Goal: Task Accomplishment & Management: Use online tool/utility

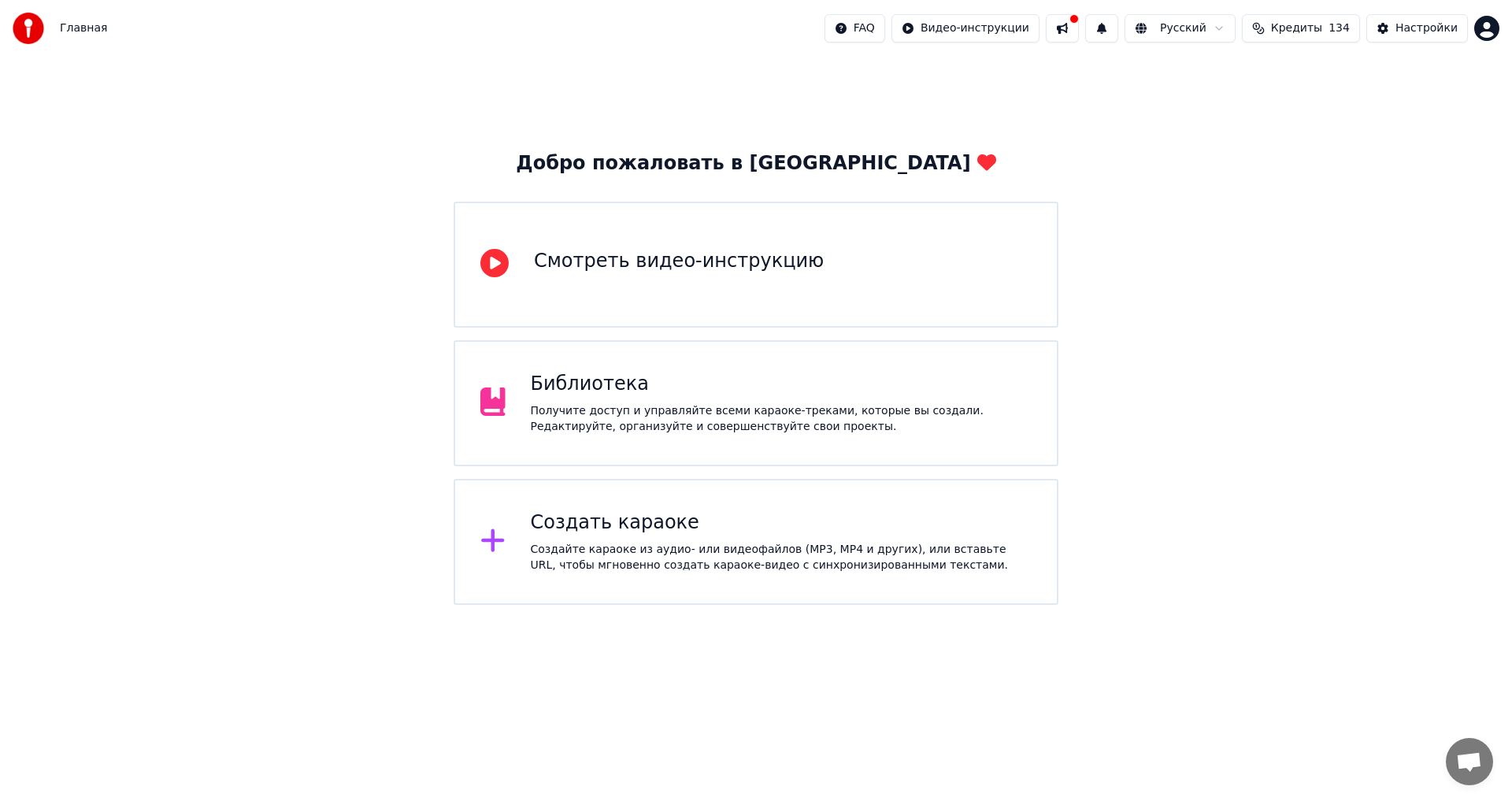
click at [790, 408] on div "Получите доступ и управляйте всеми караоке-треками, которые вы создали. Редакти…" at bounding box center [782, 420] width 501 height 32
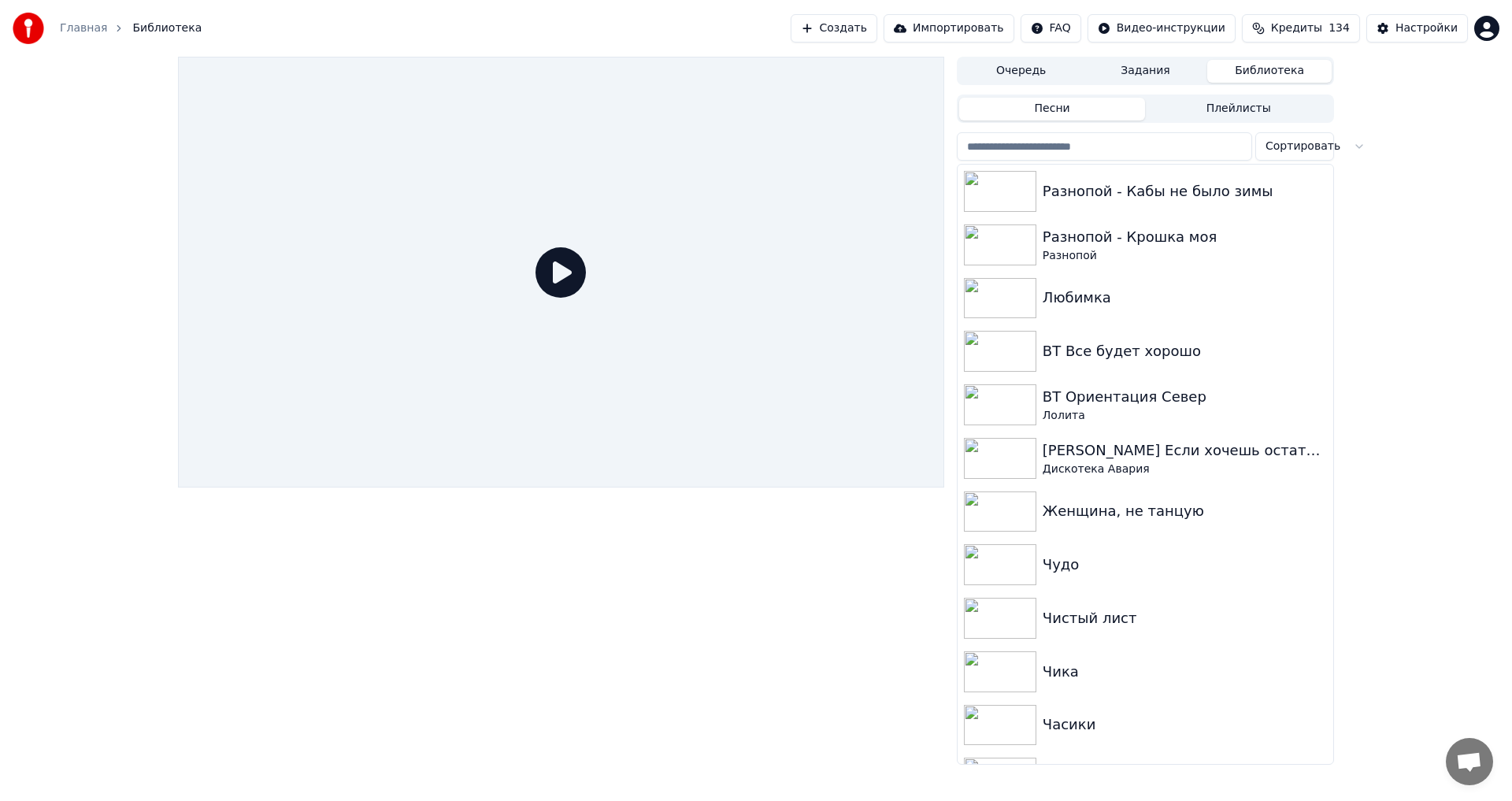
click at [1128, 154] on input "search" at bounding box center [1104, 146] width 296 height 28
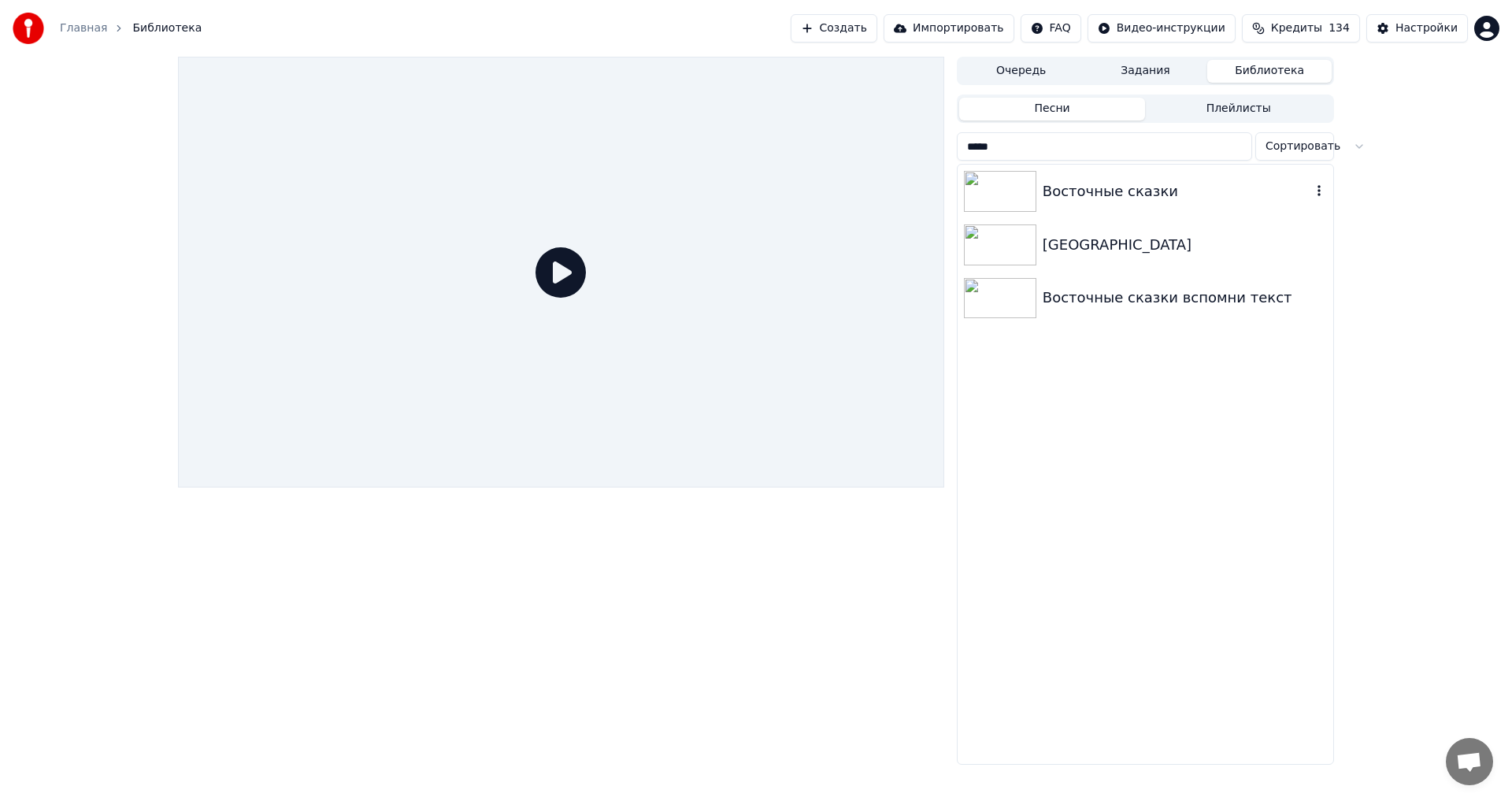
type input "*****"
click at [1224, 207] on div "Восточные сказки" at bounding box center [1145, 191] width 375 height 54
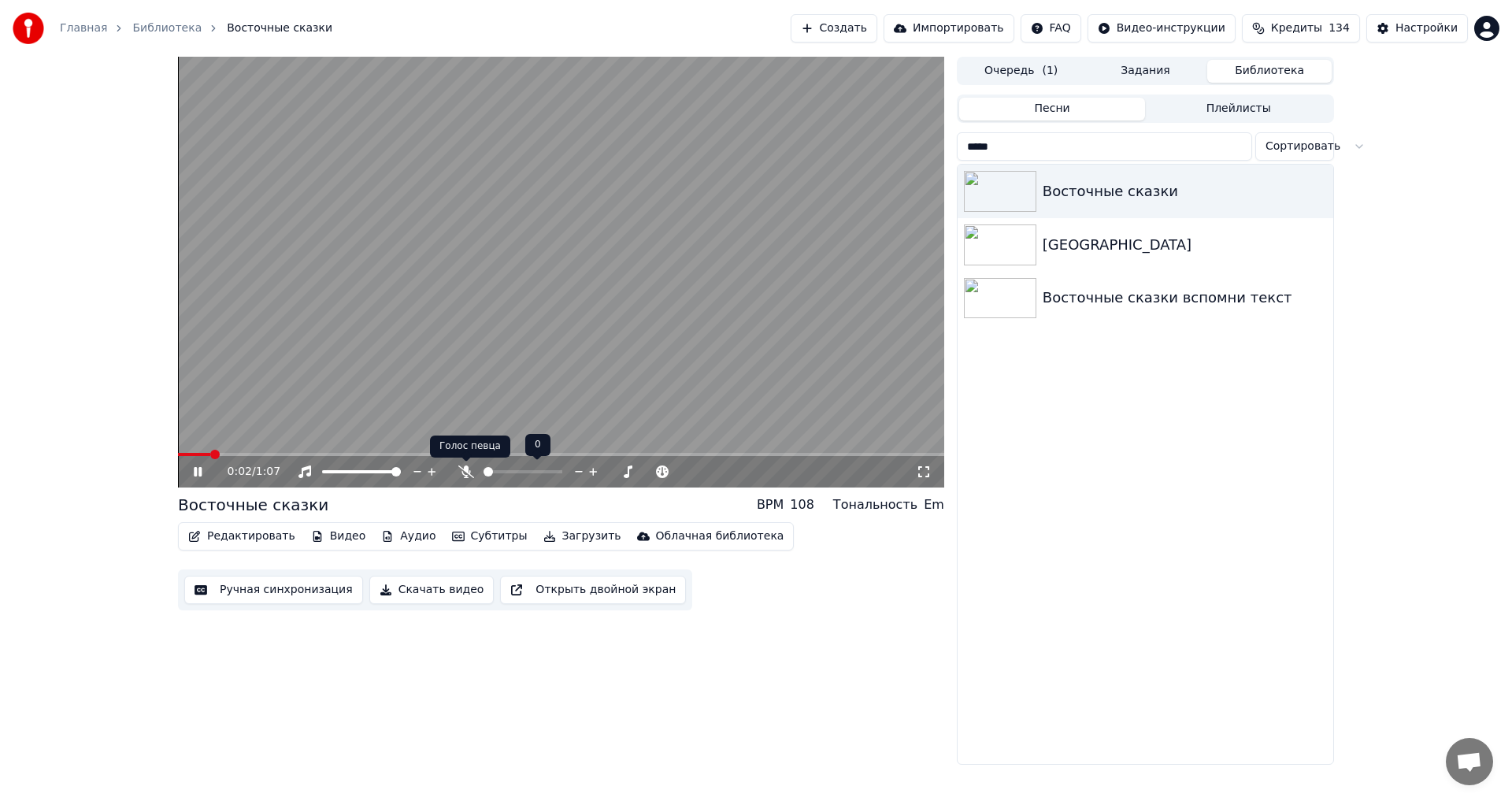
click at [467, 474] on icon at bounding box center [466, 471] width 16 height 12
click at [201, 469] on icon at bounding box center [197, 472] width 8 height 9
click at [1407, 13] on div "Главная Библиотека Восточные сказки Создать Импортировать FAQ Видео-инструкции …" at bounding box center [756, 28] width 1512 height 56
click at [1413, 23] on div "Настройки" at bounding box center [1427, 28] width 62 height 16
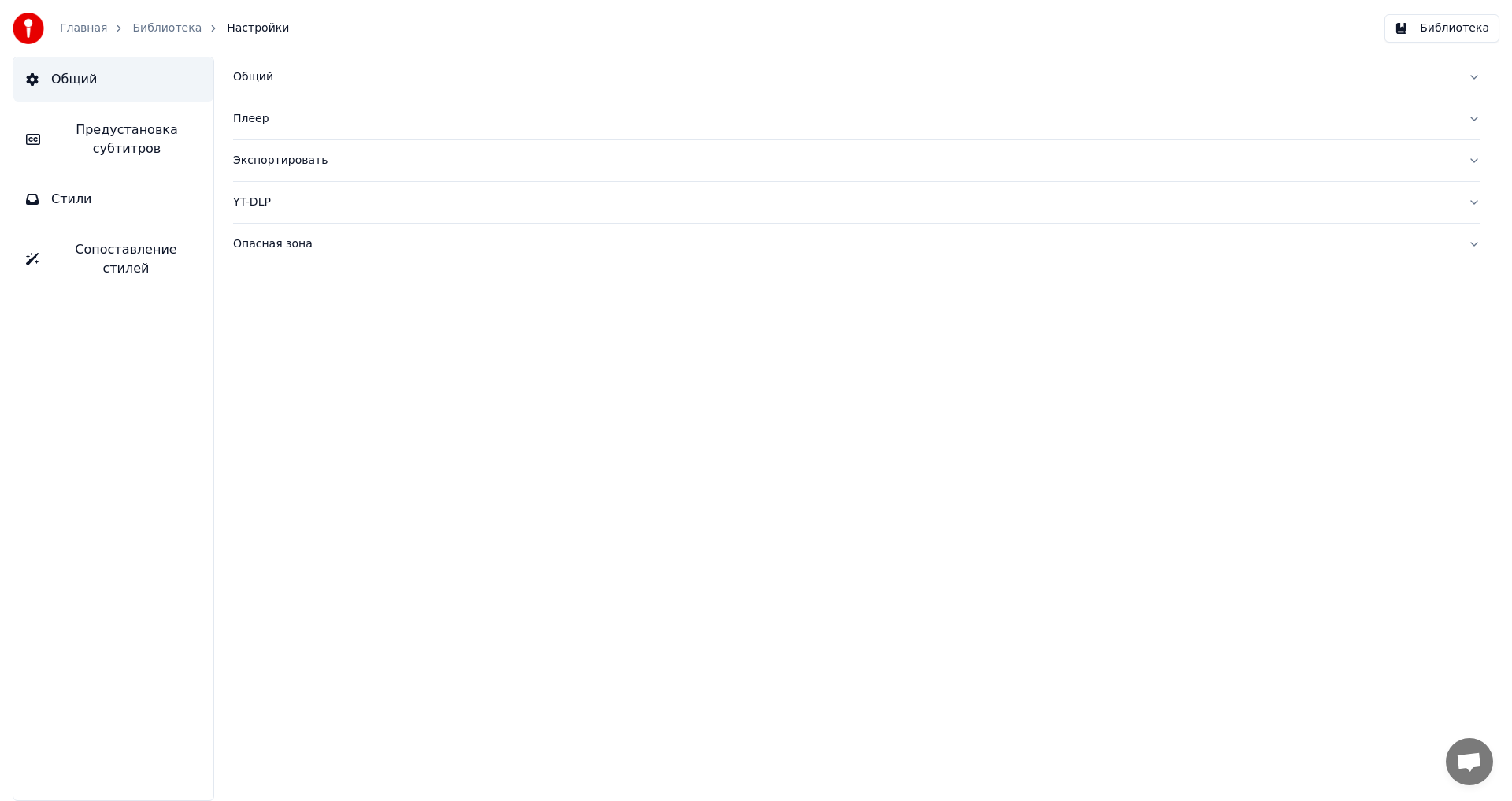
click at [52, 198] on button "Стили" at bounding box center [113, 199] width 200 height 44
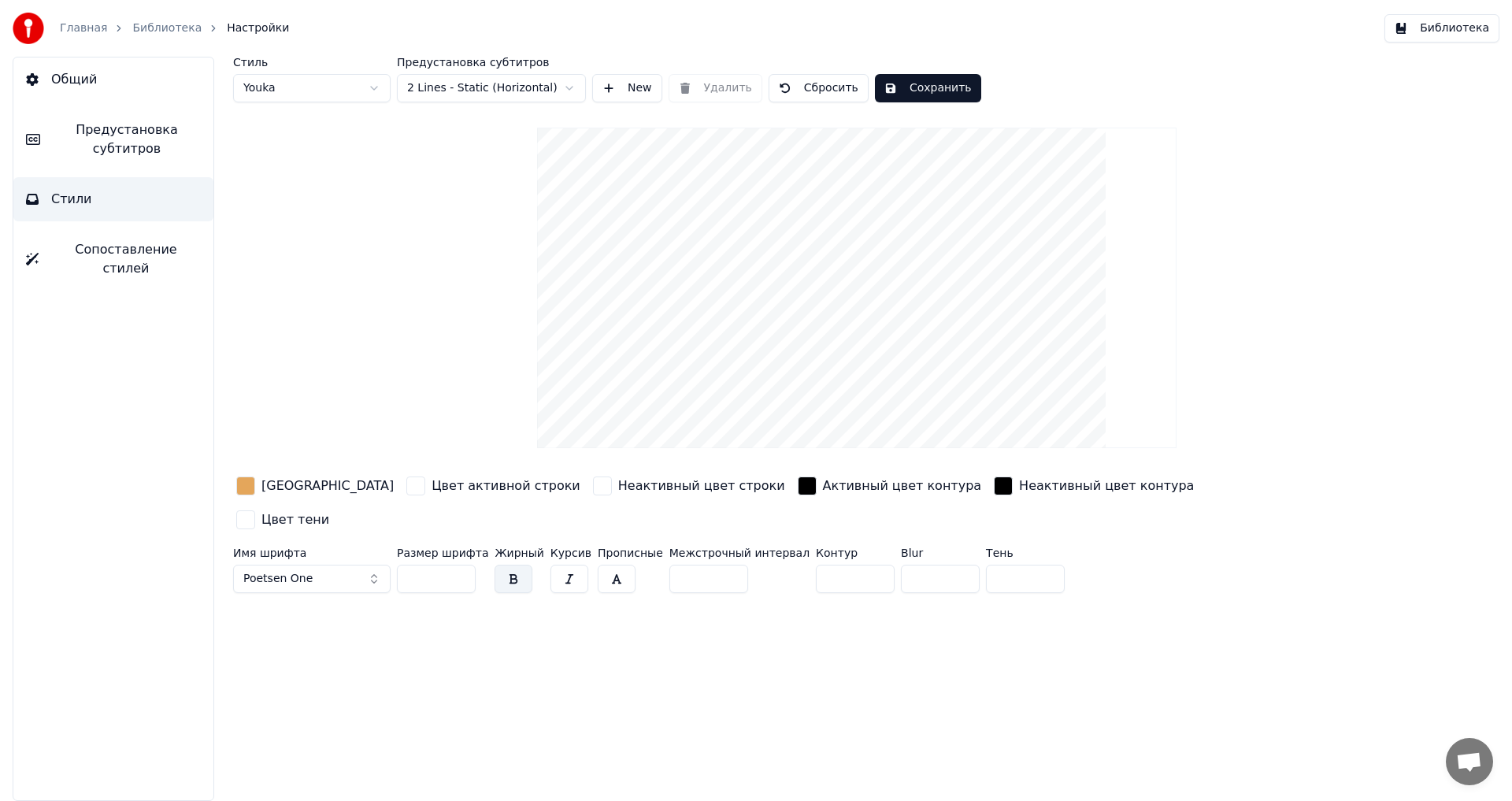
click at [247, 487] on div "button" at bounding box center [246, 486] width 19 height 19
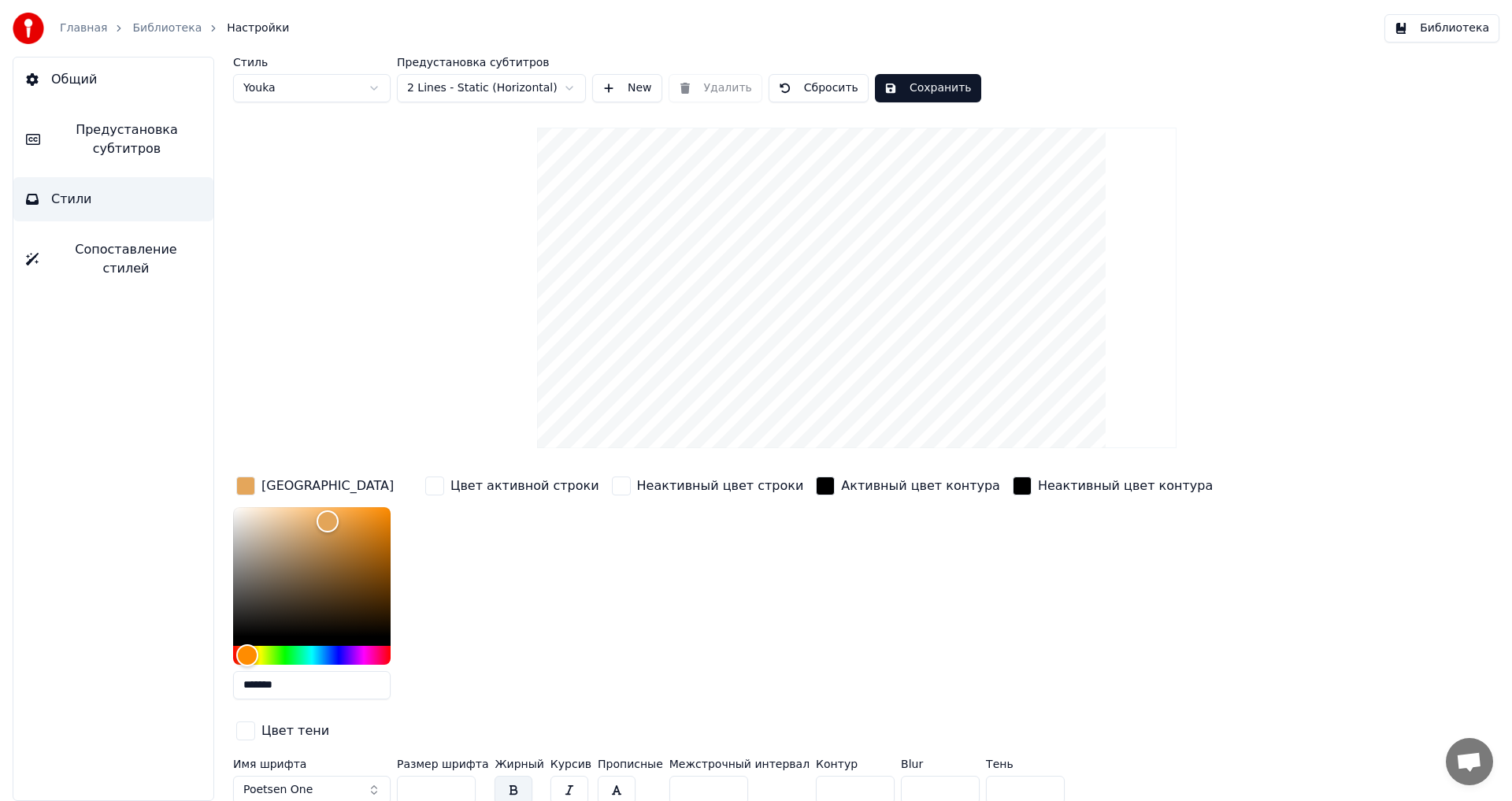
drag, startPoint x: 307, startPoint y: 685, endPoint x: 159, endPoint y: 658, distance: 150.4
click at [159, 669] on div "Общий Предустановка субтитров Стили Сопоставление стилей Стиль Youka Предустано…" at bounding box center [756, 428] width 1512 height 745
click at [316, 84] on html "Главная Библиотека Настройки Библиотека Общий Предустановка субтитров Стили Соп…" at bounding box center [756, 400] width 1512 height 801
type input "***"
type input "*"
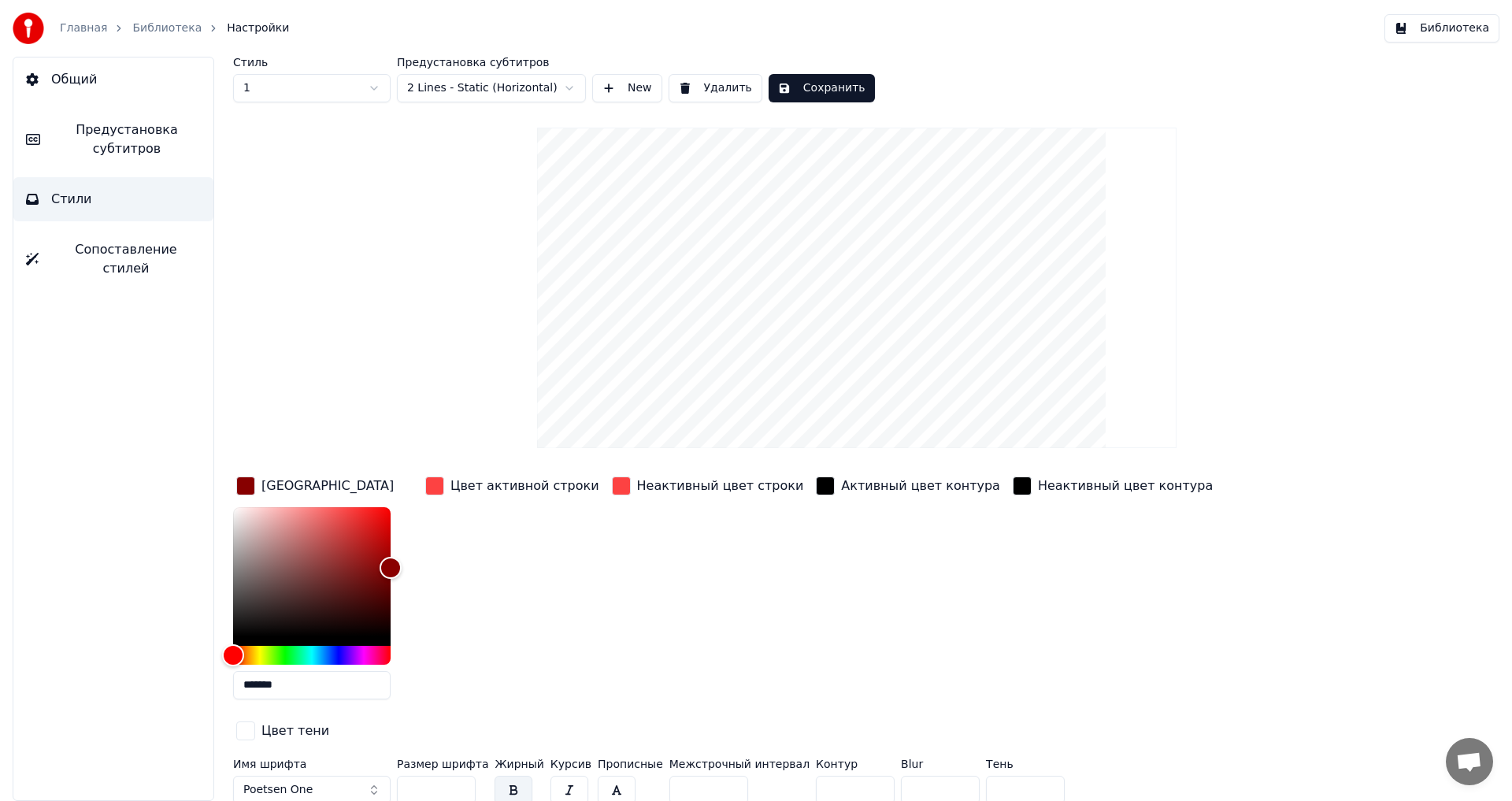
drag, startPoint x: 312, startPoint y: 685, endPoint x: 134, endPoint y: 665, distance: 179.1
click at [134, 665] on div "Общий Предустановка субтитров Стили Сопоставление стилей Стиль 1 Предустановка …" at bounding box center [756, 428] width 1512 height 745
paste input "text"
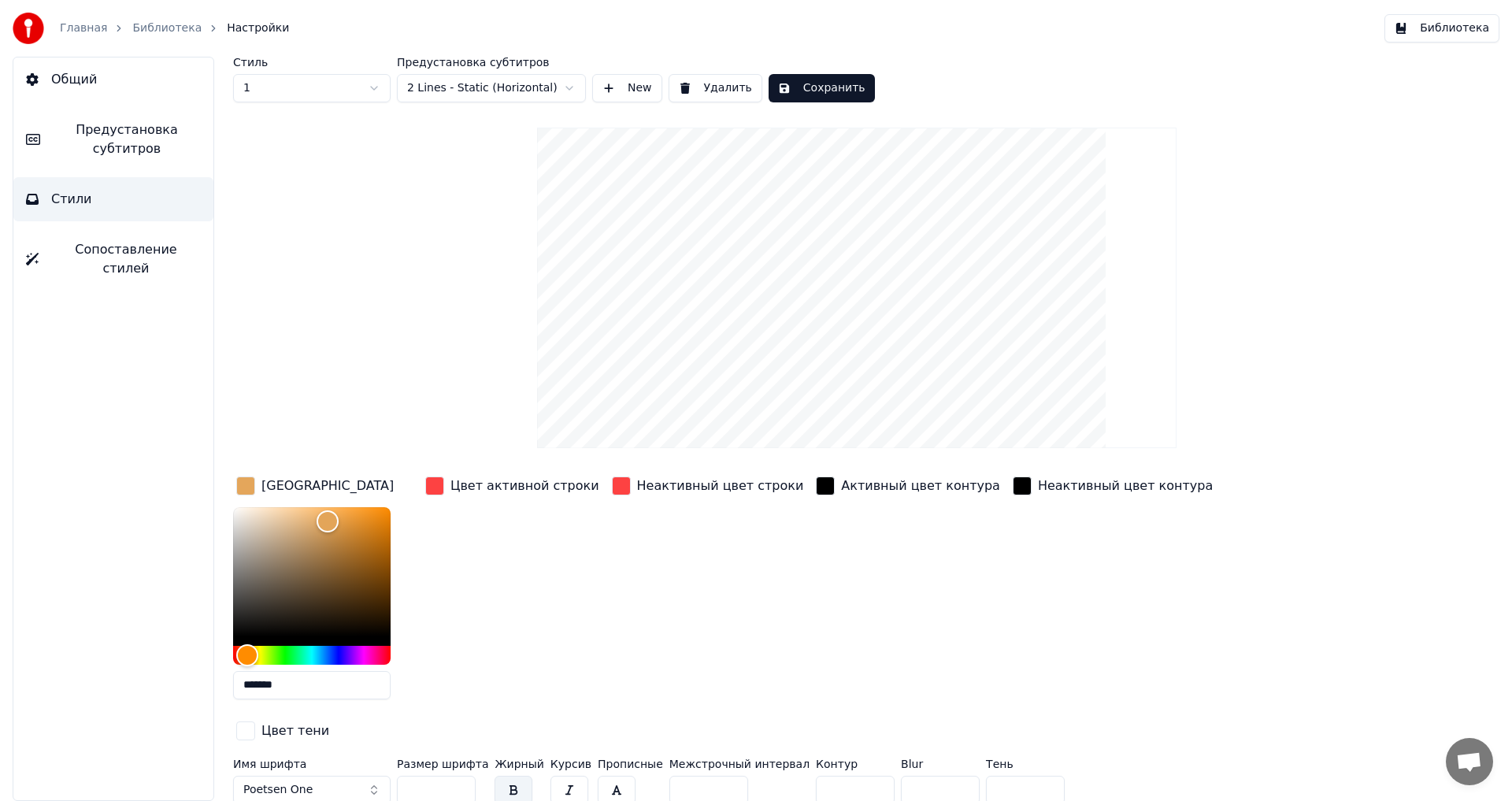
type input "*******"
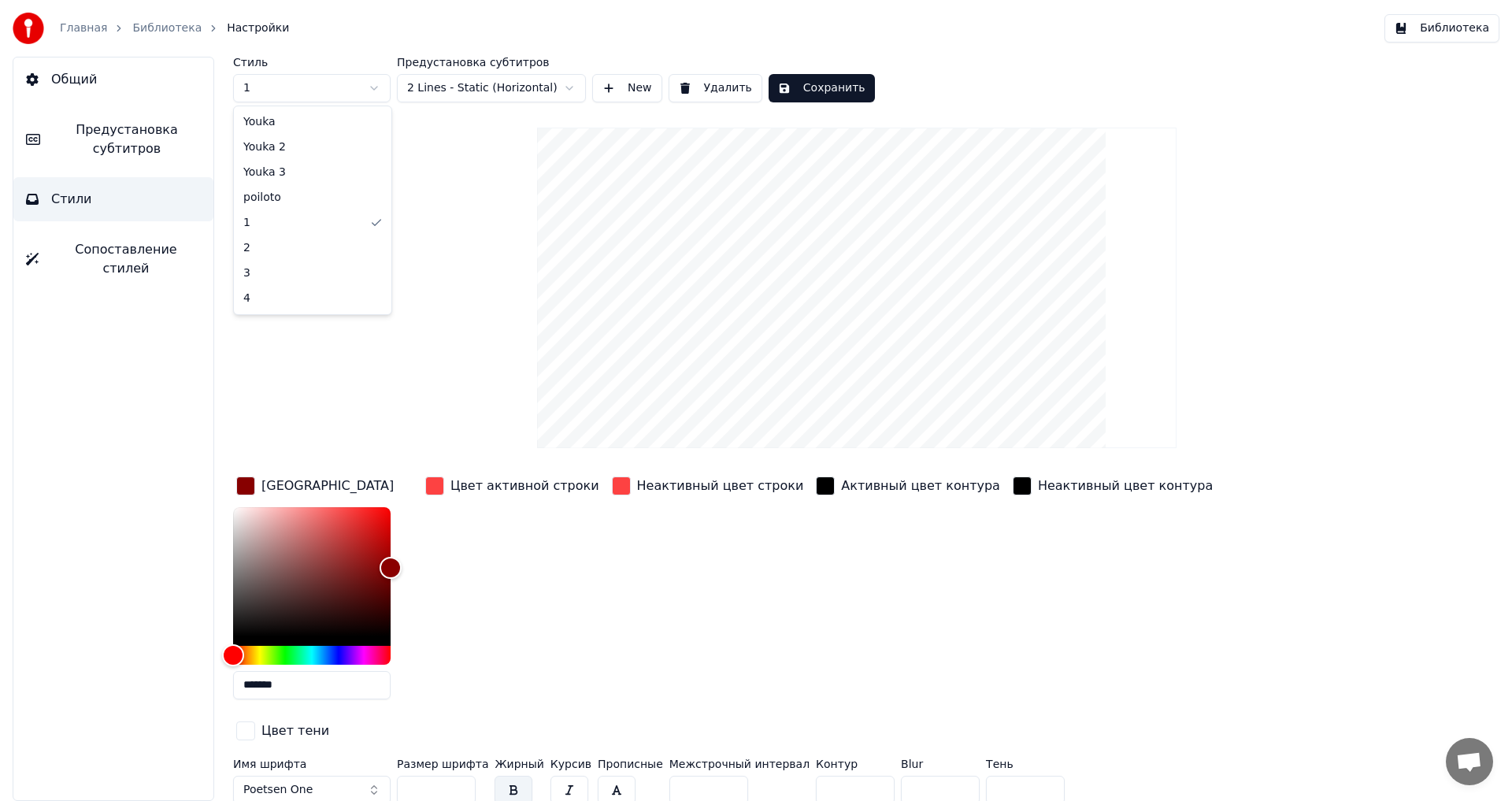
click at [347, 84] on html "Главная Библиотека Настройки Библиотека Общий Предустановка субтитров Стили Соп…" at bounding box center [756, 400] width 1512 height 801
type input "***"
type input "*"
type input "*******"
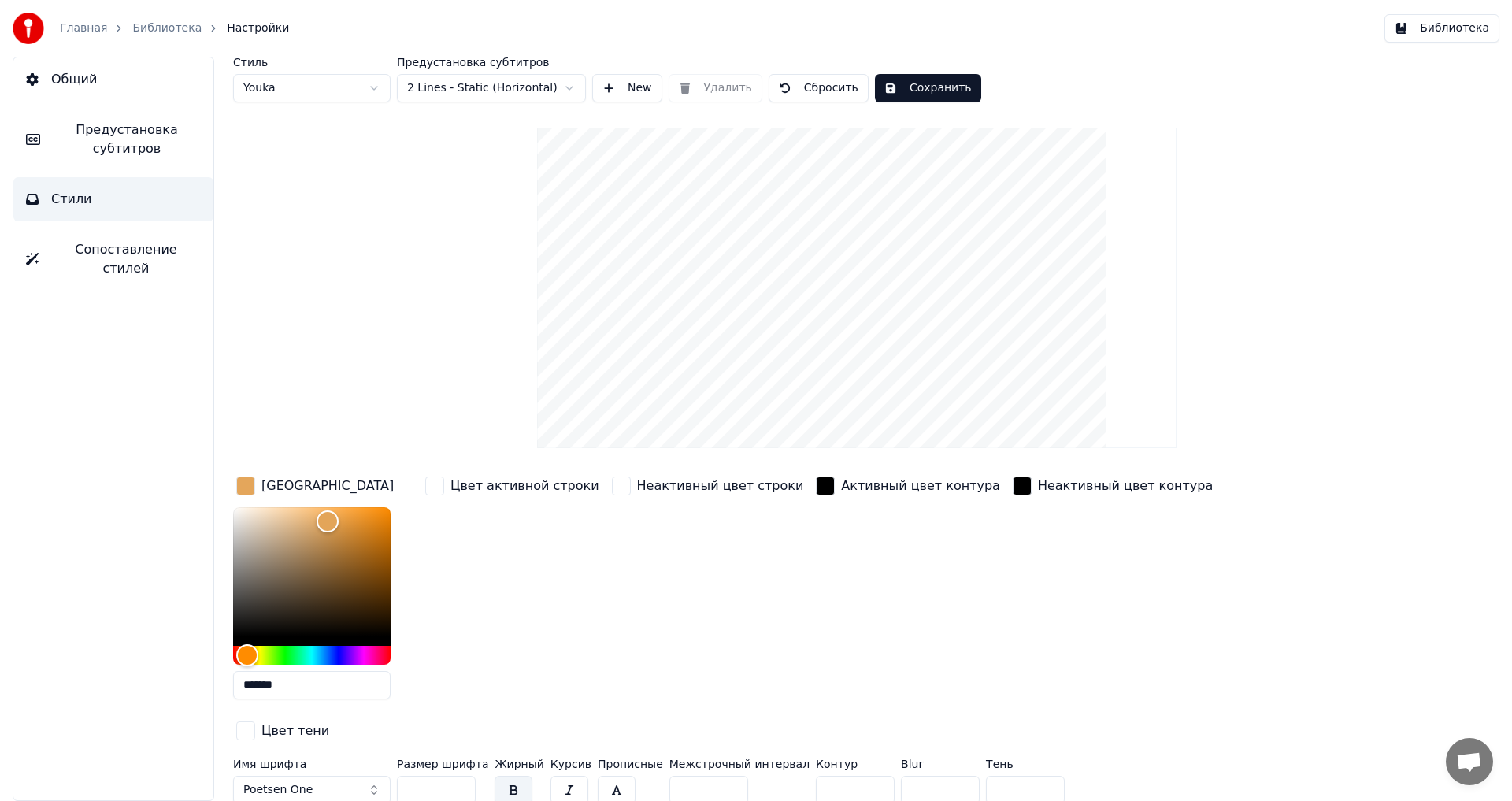
click at [349, 90] on html "Главная Библиотека Настройки Библиотека Общий Предустановка субтитров Стили Соп…" at bounding box center [756, 400] width 1512 height 801
type input "***"
type input "*"
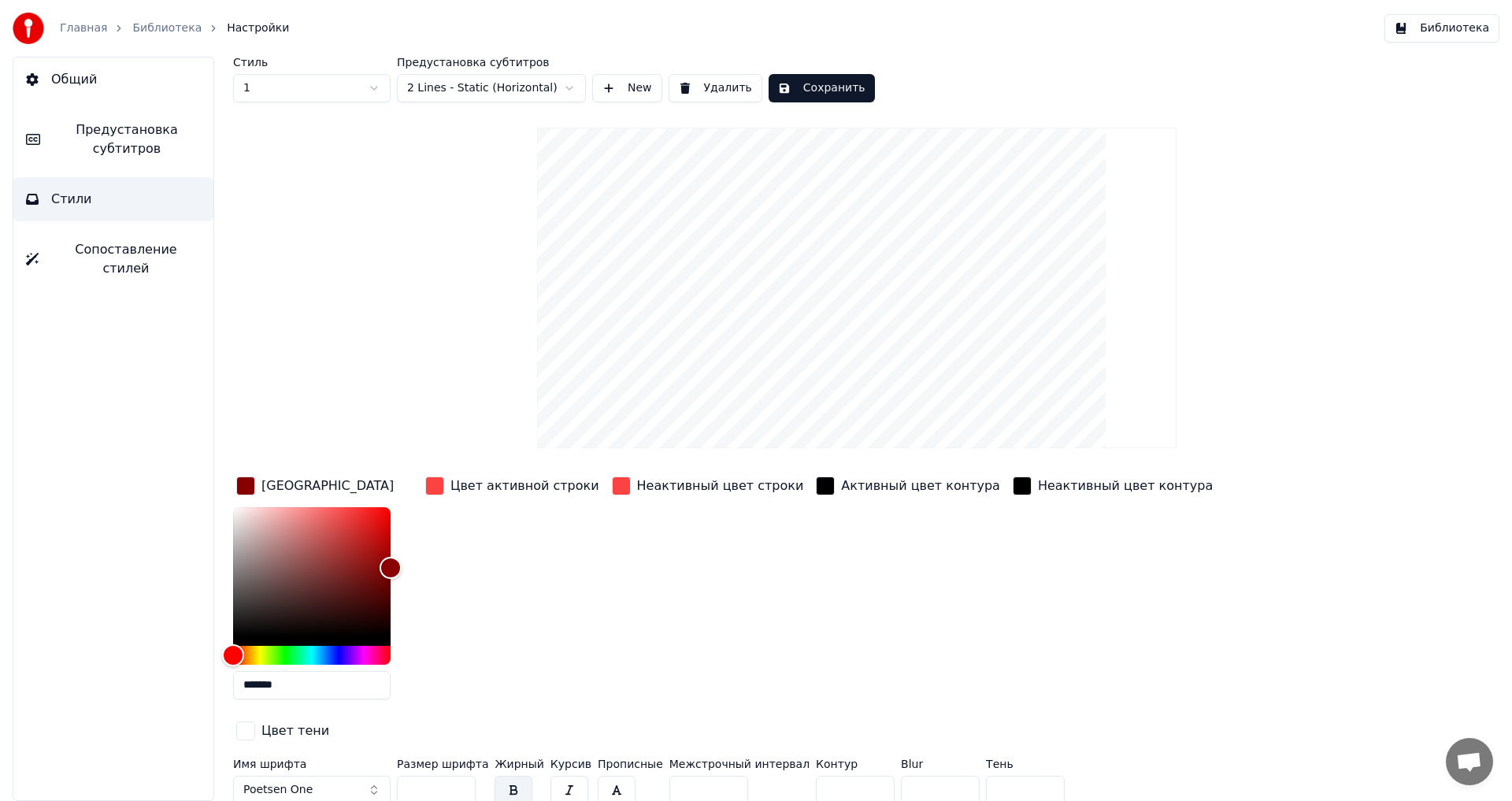
drag, startPoint x: 297, startPoint y: 684, endPoint x: 221, endPoint y: 686, distance: 76.0
click at [221, 686] on div "Стиль 1 Предустановка субтитров 2 Lines - Static (Horizontal) New Удалить Сохра…" at bounding box center [857, 428] width 1310 height 745
paste input "text"
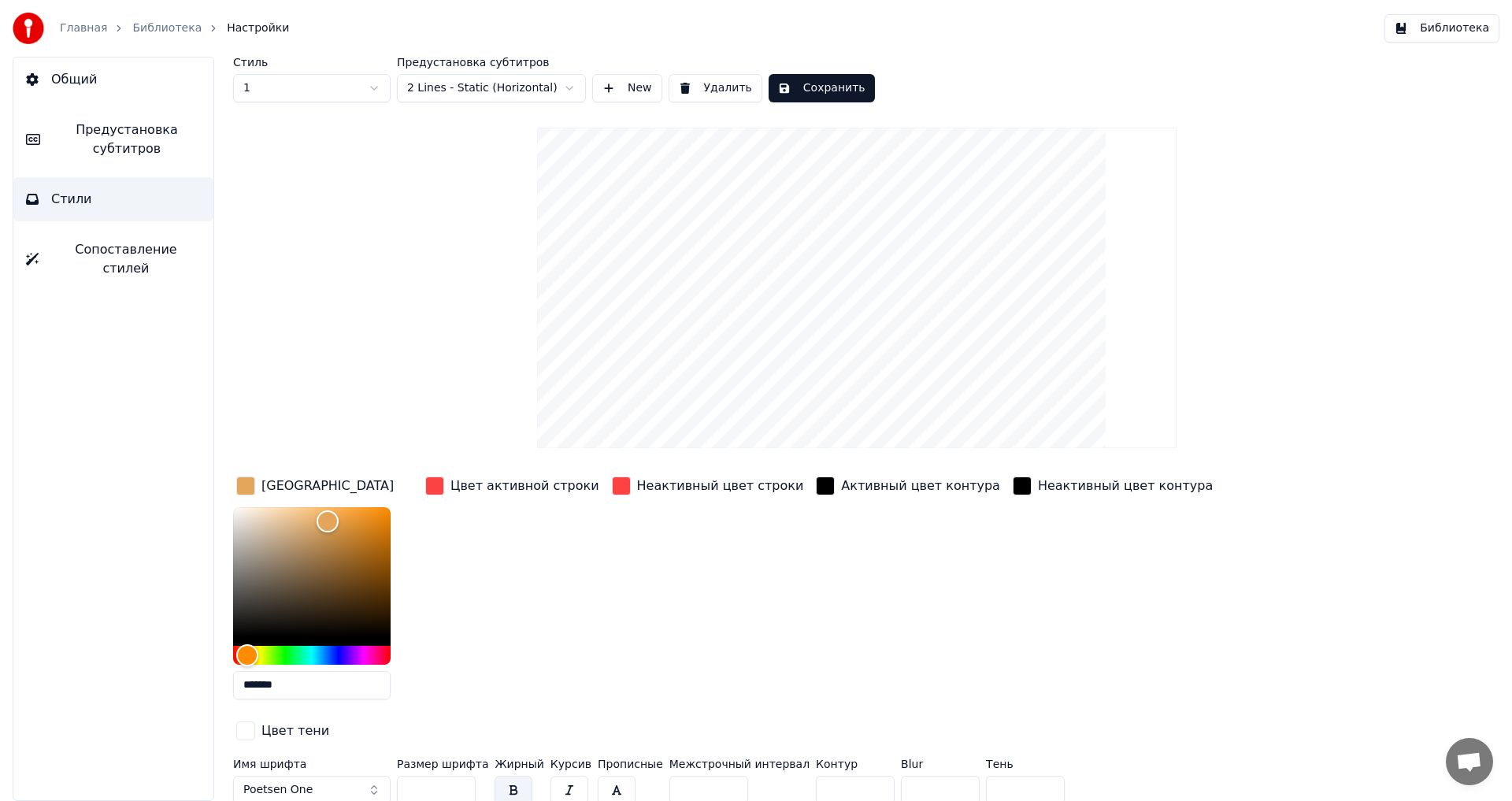
type input "*******"
click at [443, 483] on div "Цвет активной строки" at bounding box center [512, 485] width 180 height 25
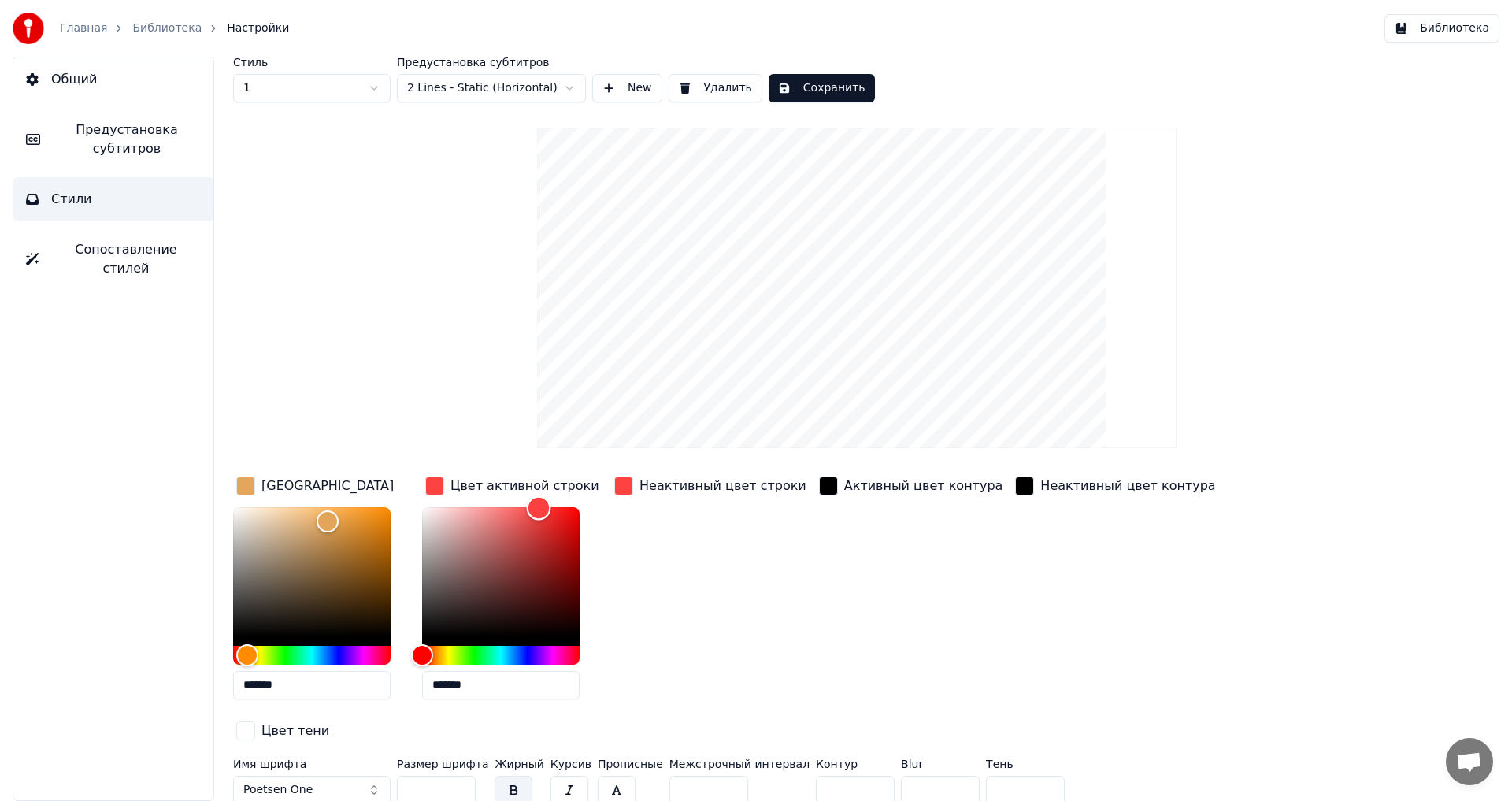
type input "*******"
drag, startPoint x: 432, startPoint y: 518, endPoint x: 373, endPoint y: 409, distance: 123.9
click at [373, 409] on div "Стиль 1 Предустановка субтитров 2 Lines - Static (Horizontal) New Удалить Сохра…" at bounding box center [856, 433] width 1247 height 754
click at [627, 483] on div "button" at bounding box center [623, 486] width 19 height 19
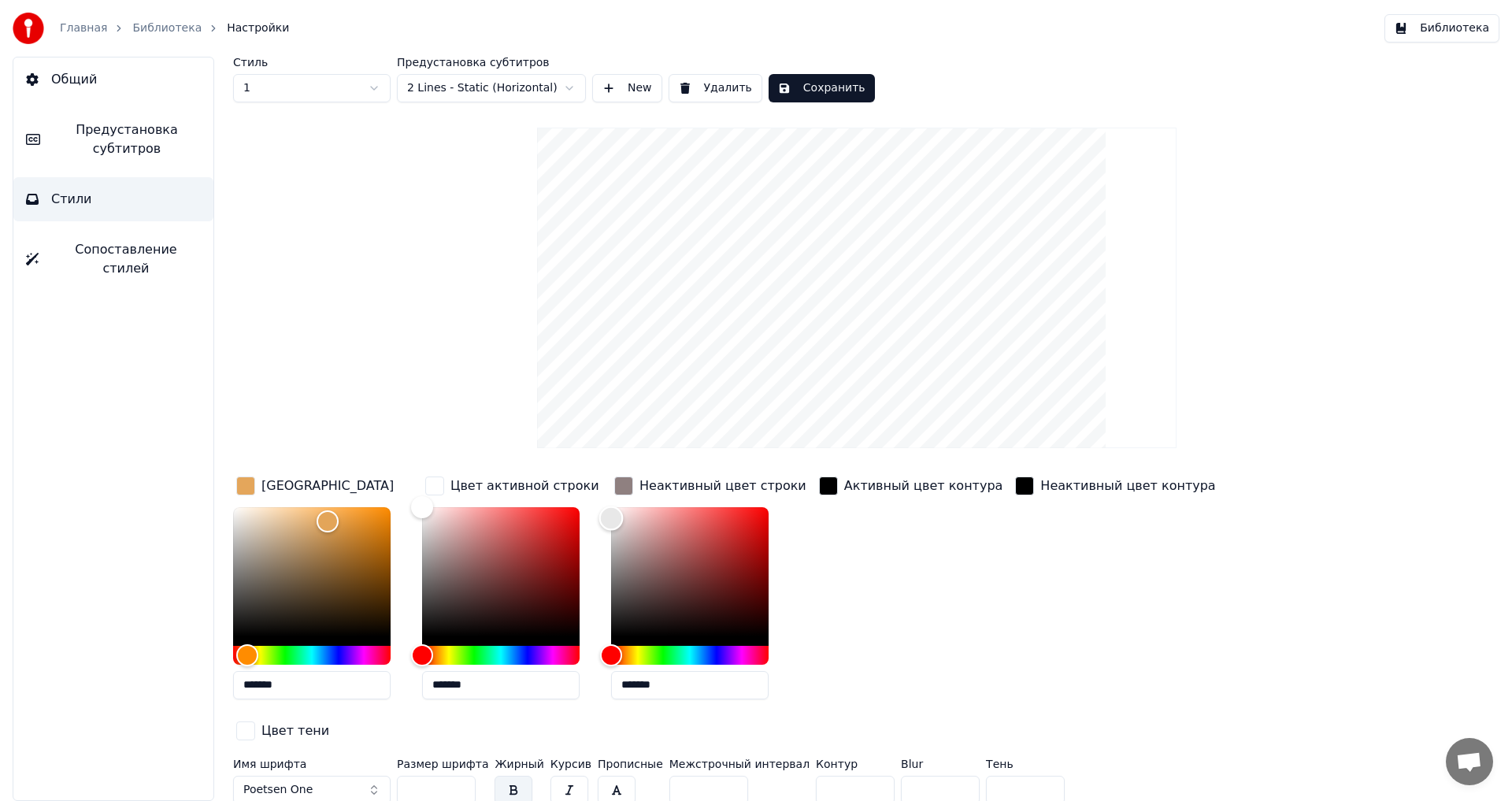
type input "*******"
drag, startPoint x: 653, startPoint y: 595, endPoint x: 1077, endPoint y: 621, distance: 424.8
click at [438, 373] on div "Стиль 1 Предустановка субтитров 2 Lines - Static (Horizontal) New Удалить Сохра…" at bounding box center [856, 433] width 1247 height 754
click at [1099, 651] on div "Неактивный цвет контура" at bounding box center [1115, 593] width 206 height 239
drag, startPoint x: 434, startPoint y: 752, endPoint x: 392, endPoint y: 749, distance: 42.1
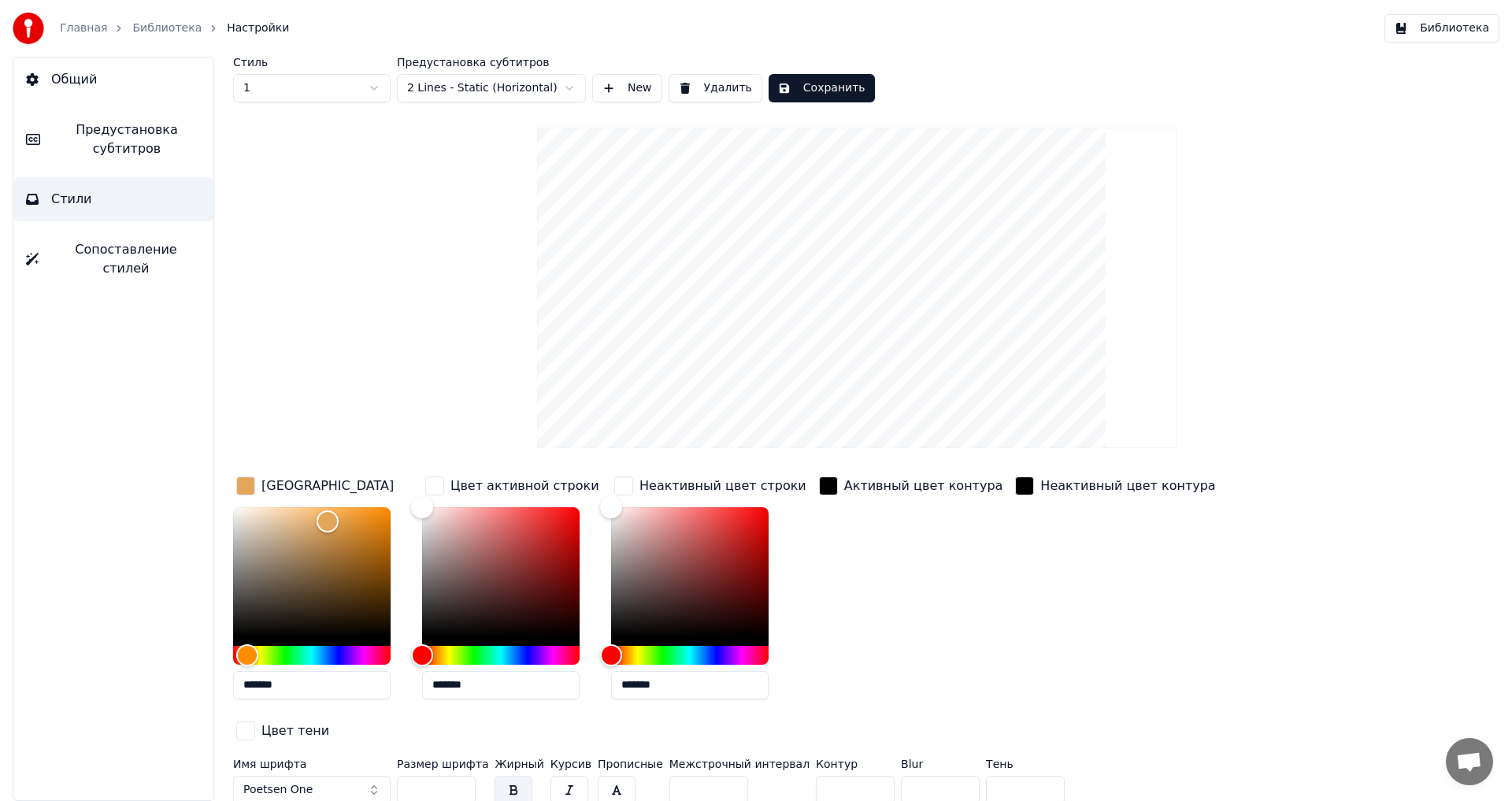
click at [392, 759] on div "Имя шрифта Poetsen One Размер шрифта *** Жирный Курсив Прописные Межстрочный ин…" at bounding box center [762, 784] width 1059 height 52
type input "***"
click at [826, 91] on button "Сохранить" at bounding box center [821, 88] width 106 height 28
click at [132, 25] on link "Библиотека" at bounding box center [167, 28] width 69 height 16
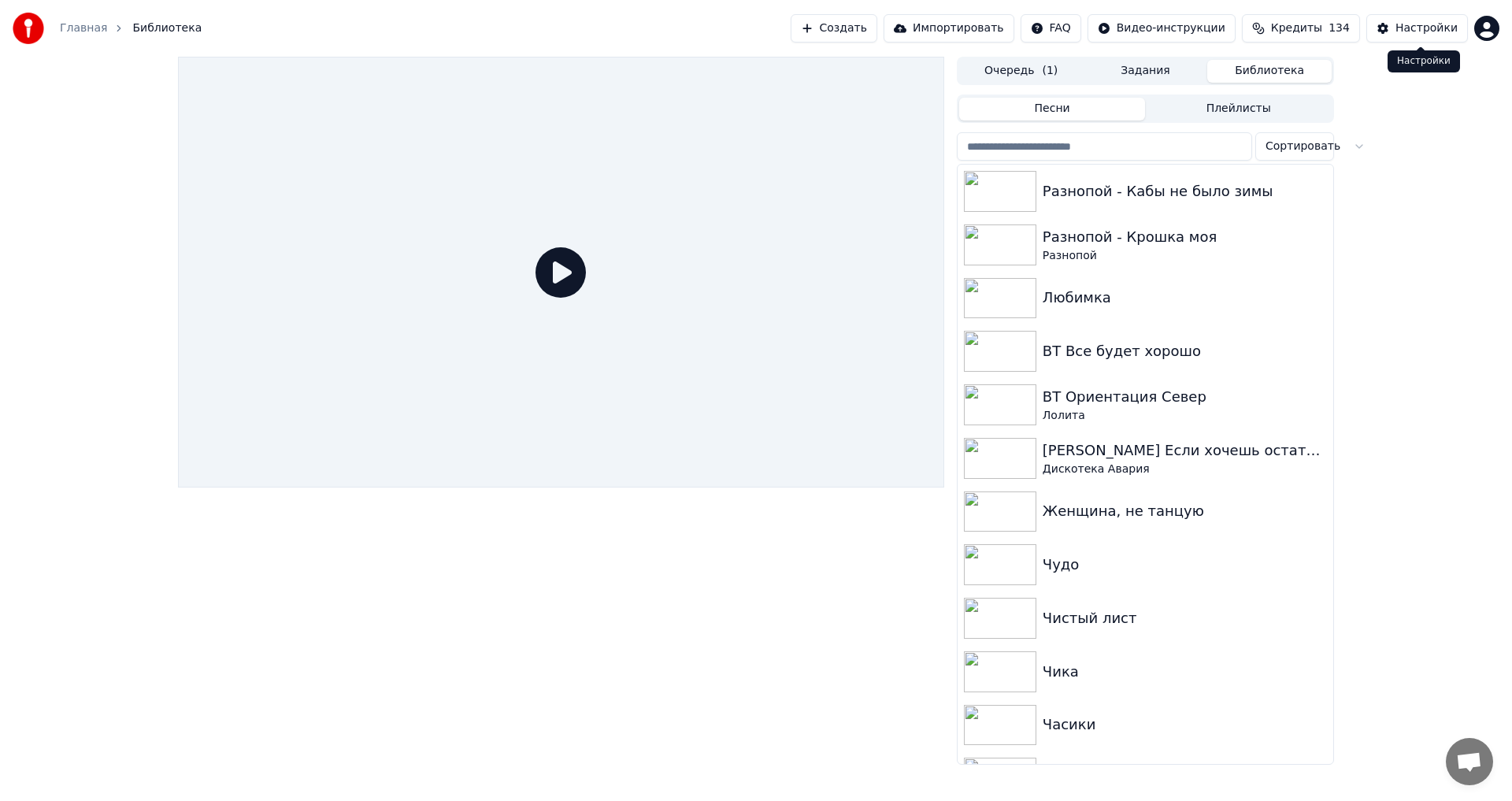
click at [1427, 37] on button "Настройки" at bounding box center [1417, 28] width 101 height 28
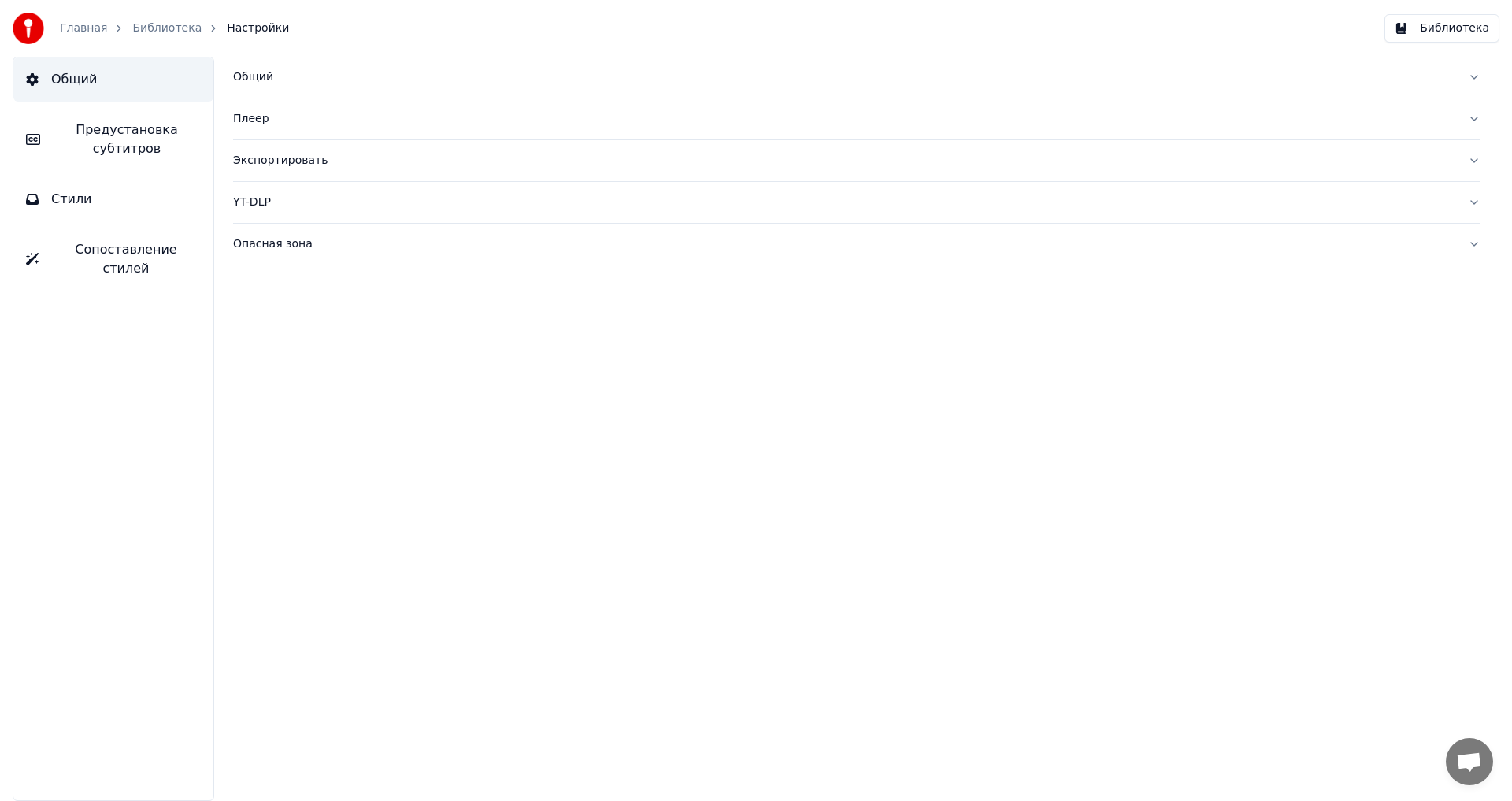
click at [267, 85] on button "Общий" at bounding box center [856, 77] width 1247 height 41
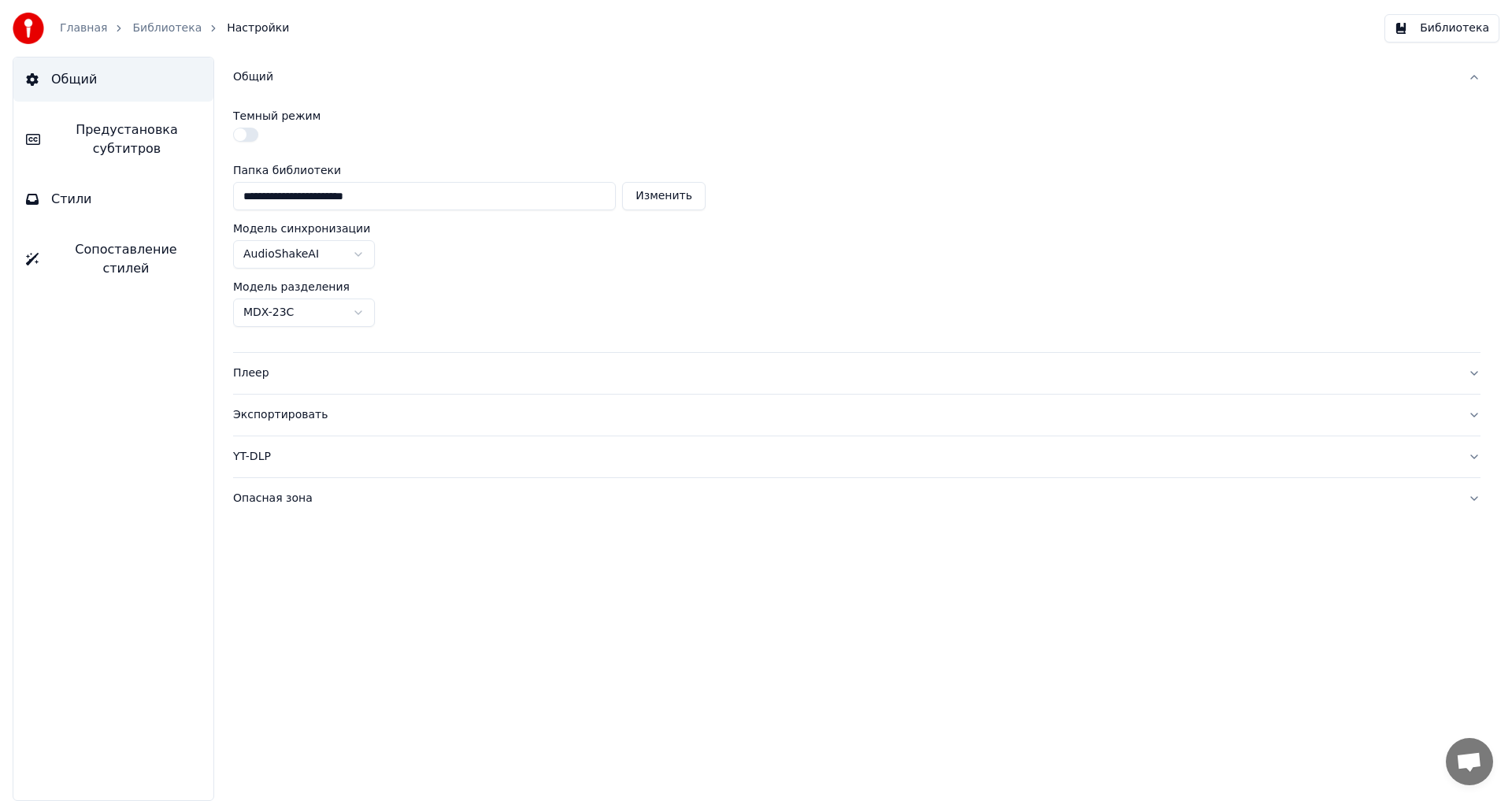
click at [267, 85] on button "Общий" at bounding box center [856, 77] width 1247 height 41
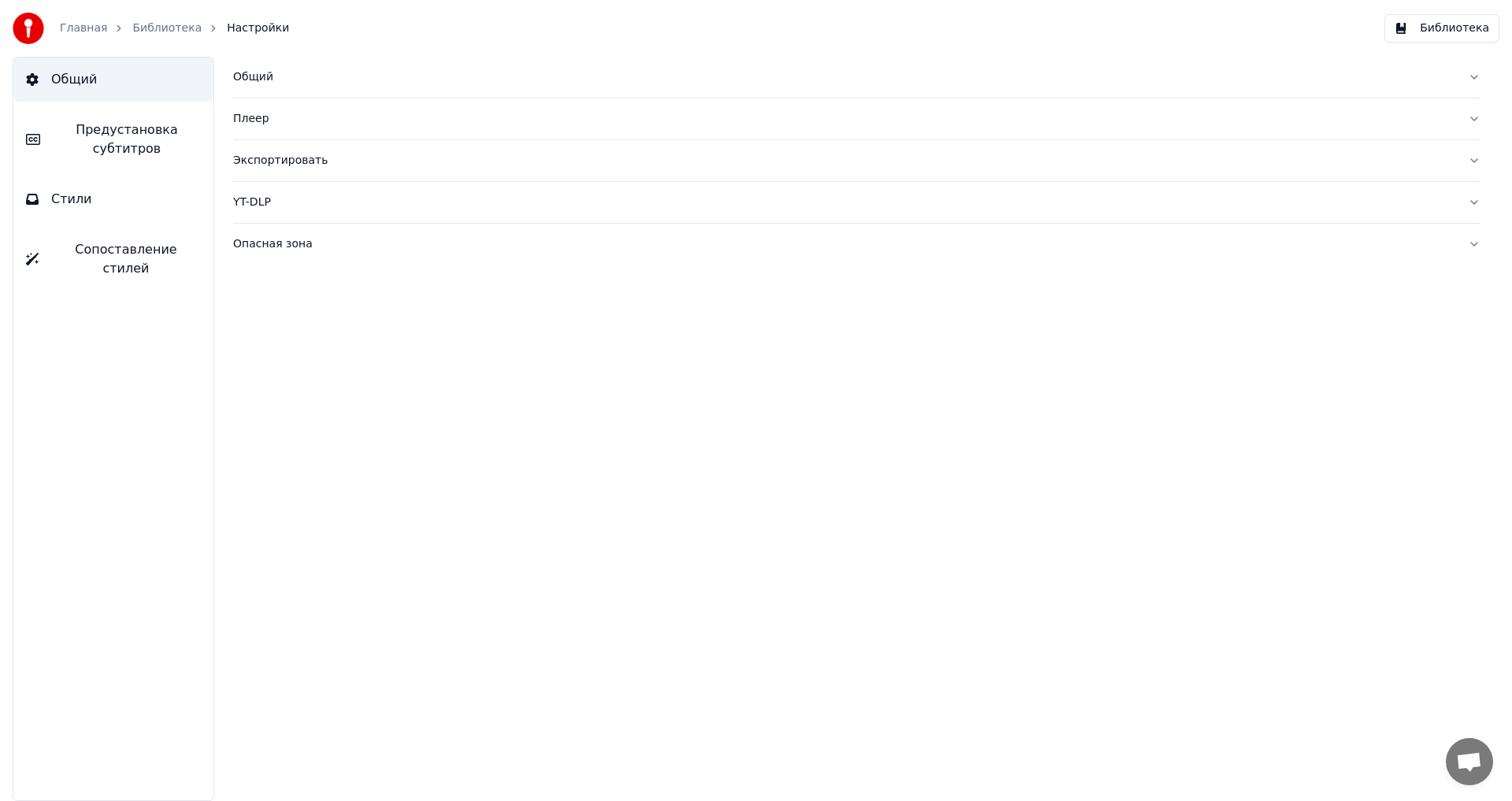
click at [130, 197] on button "Стили" at bounding box center [113, 199] width 200 height 44
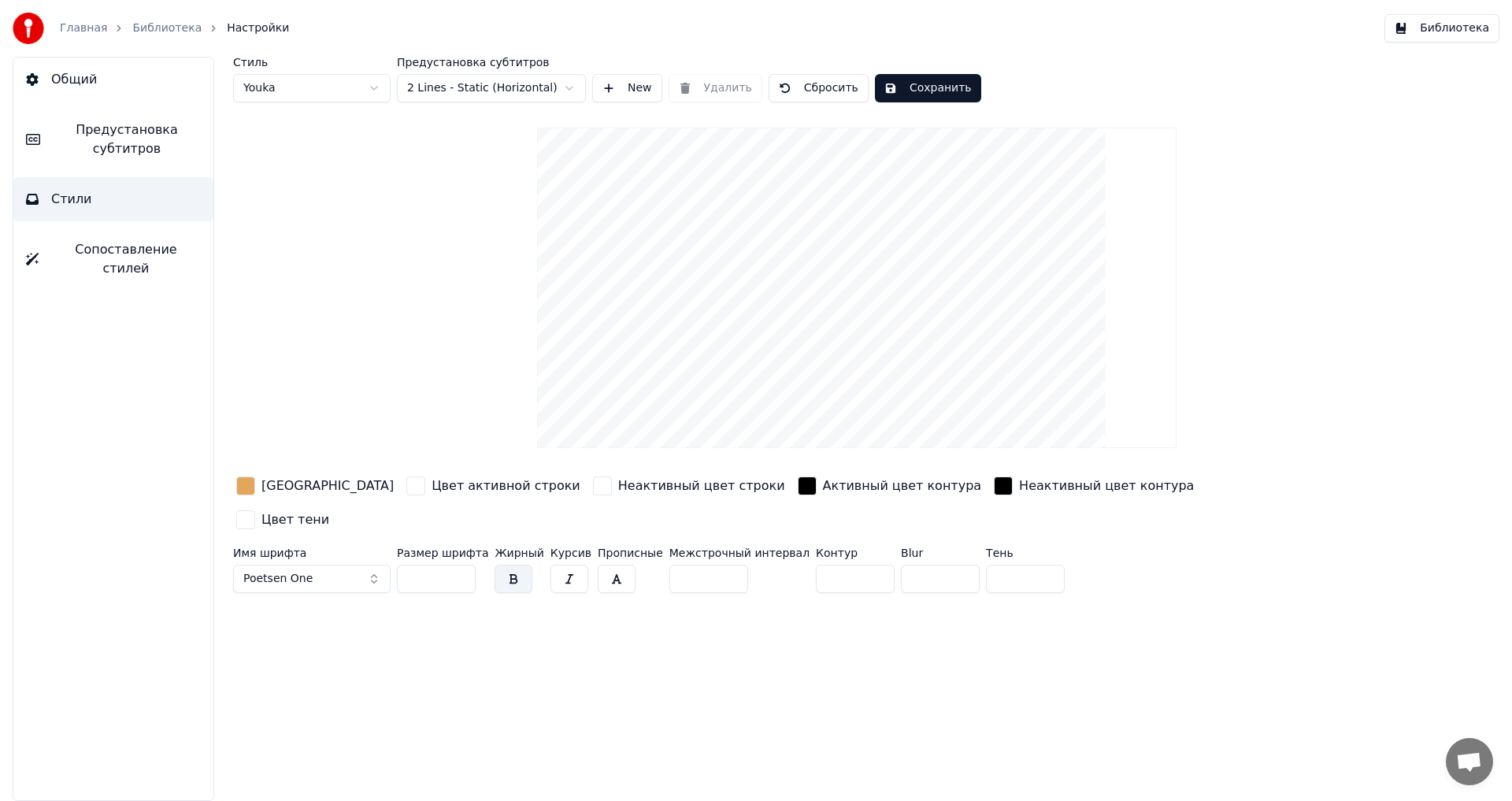
click at [143, 149] on span "Предустановка субтитров" at bounding box center [127, 139] width 148 height 38
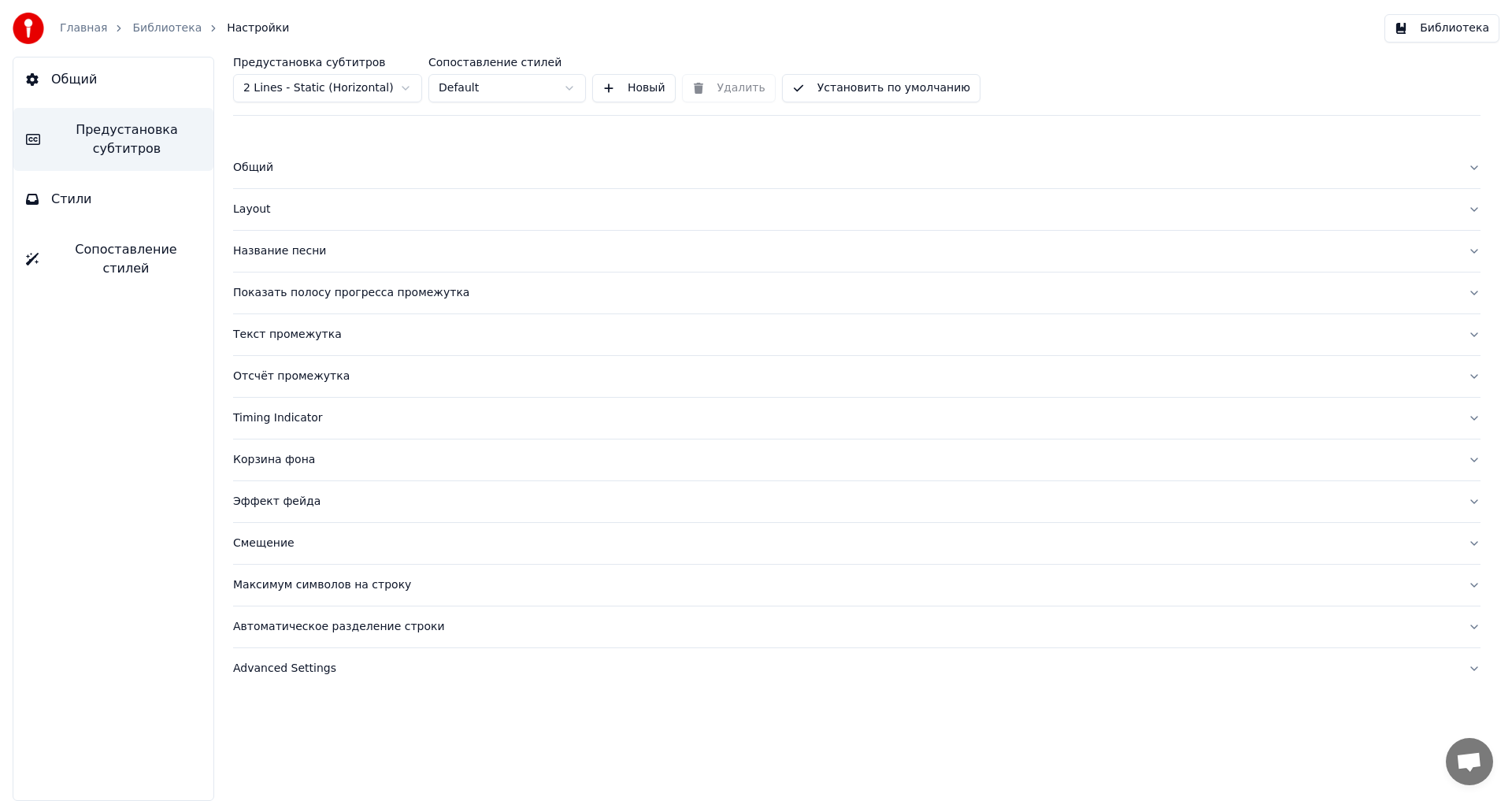
click at [252, 206] on div "Layout" at bounding box center [844, 209] width 1222 height 16
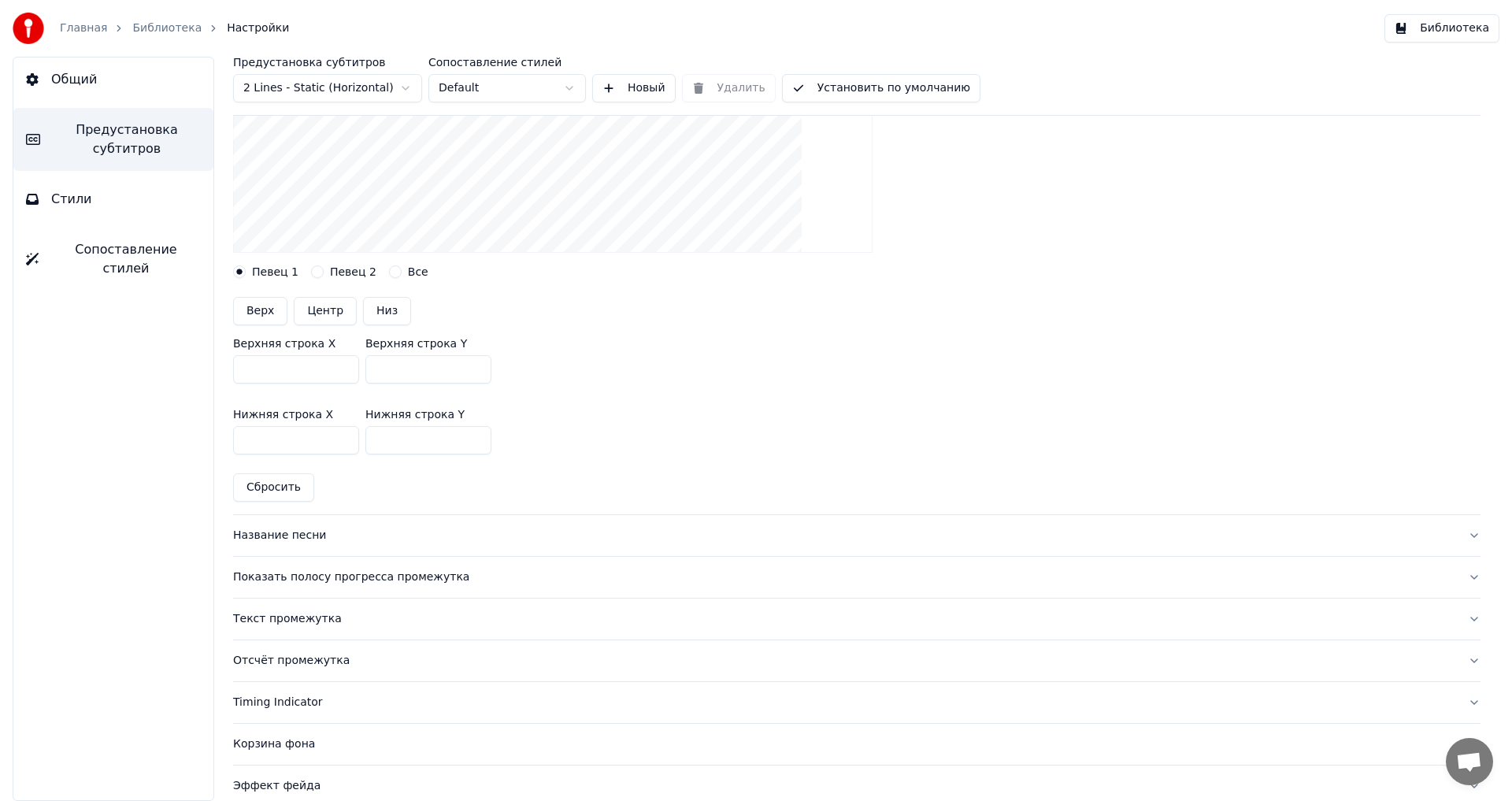
scroll to position [237, 0]
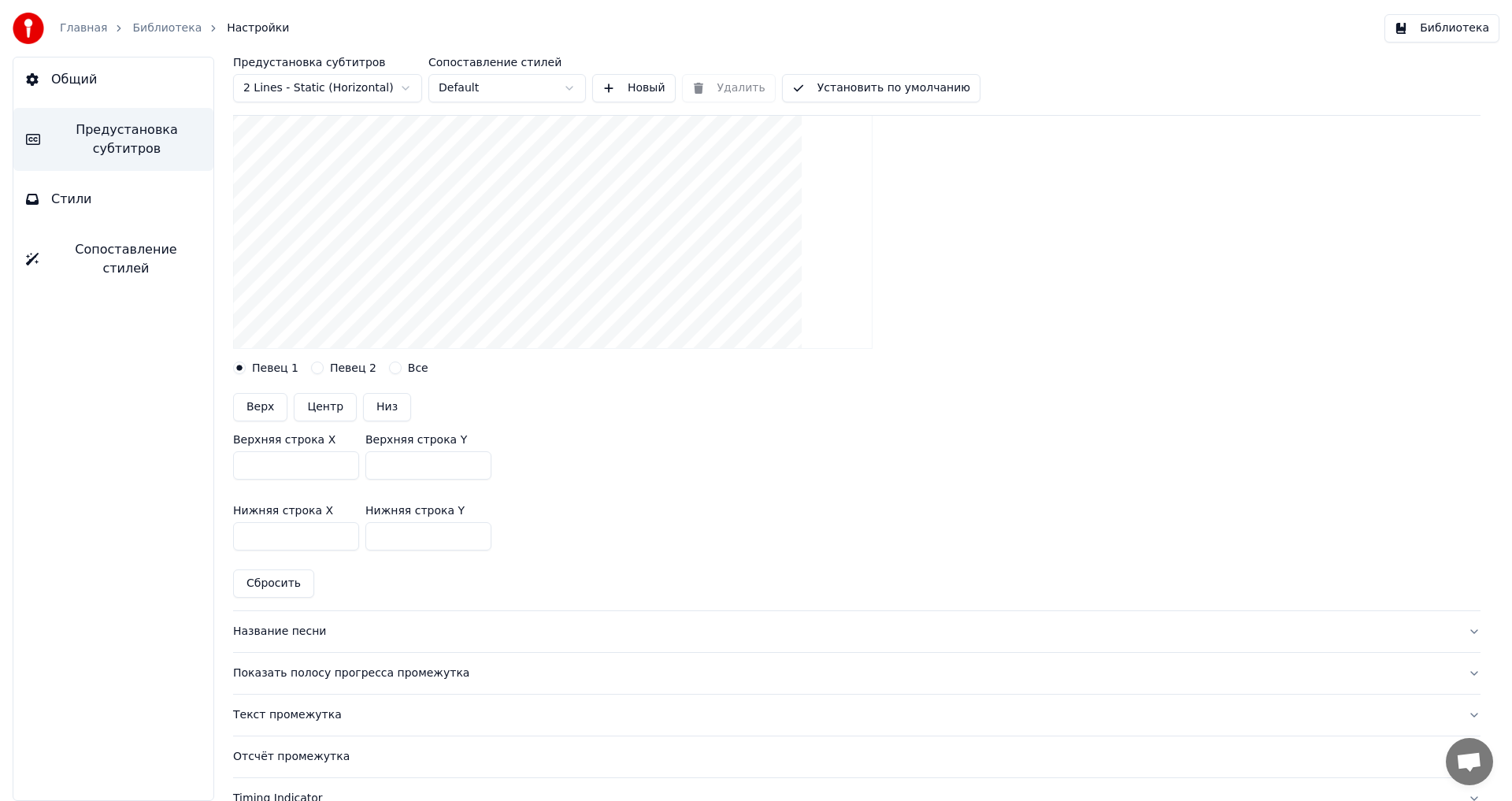
drag, startPoint x: 424, startPoint y: 467, endPoint x: 333, endPoint y: 465, distance: 91.0
click at [333, 465] on div "Верхняя строка X *** Верхняя строка Y ***" at bounding box center [856, 457] width 1247 height 71
type input "***"
drag, startPoint x: 418, startPoint y: 540, endPoint x: 331, endPoint y: 541, distance: 87.0
click at [331, 541] on div "Нижняя строка X *** Нижняя строка Y ***" at bounding box center [856, 528] width 1247 height 71
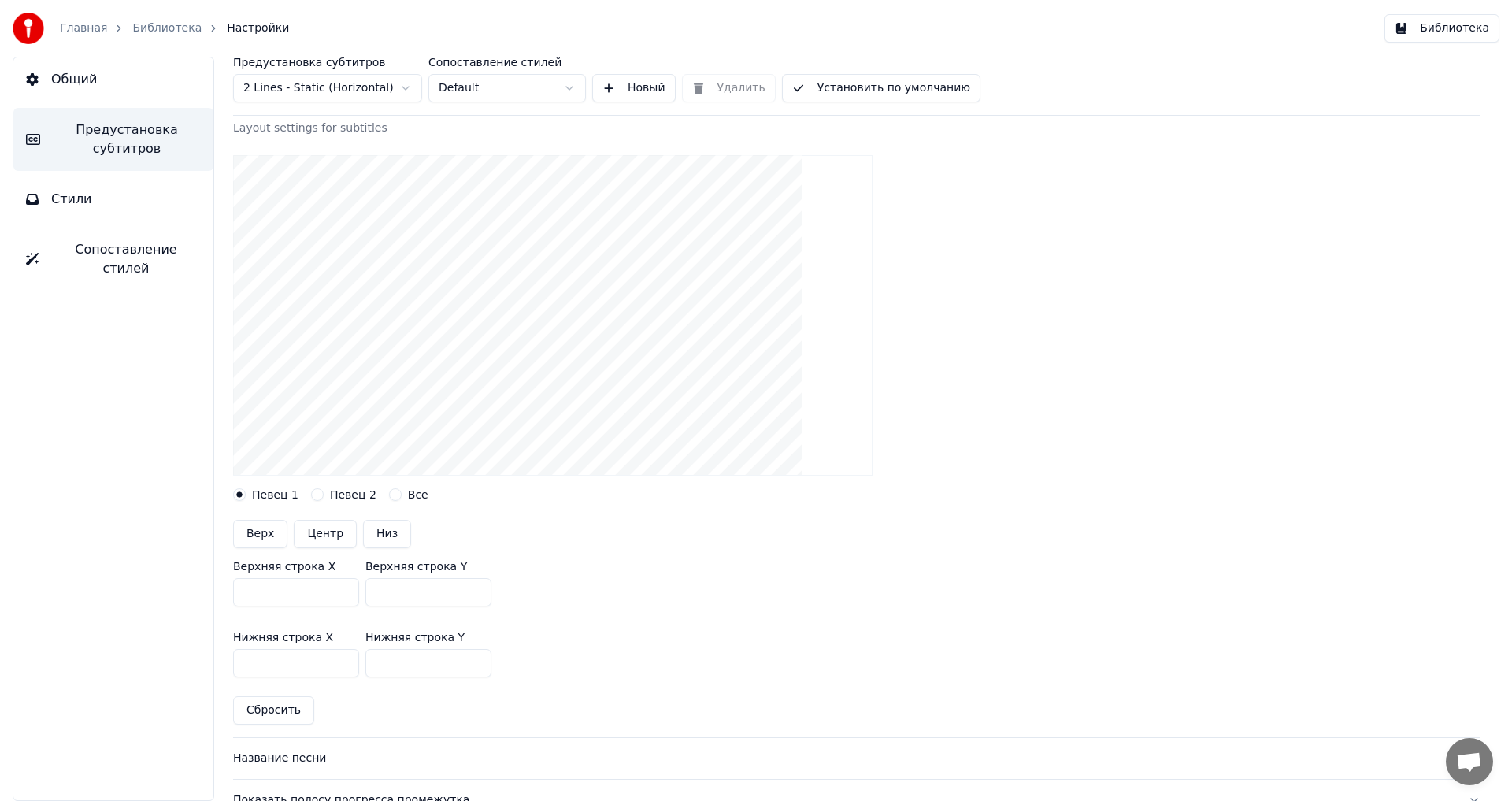
scroll to position [79, 0]
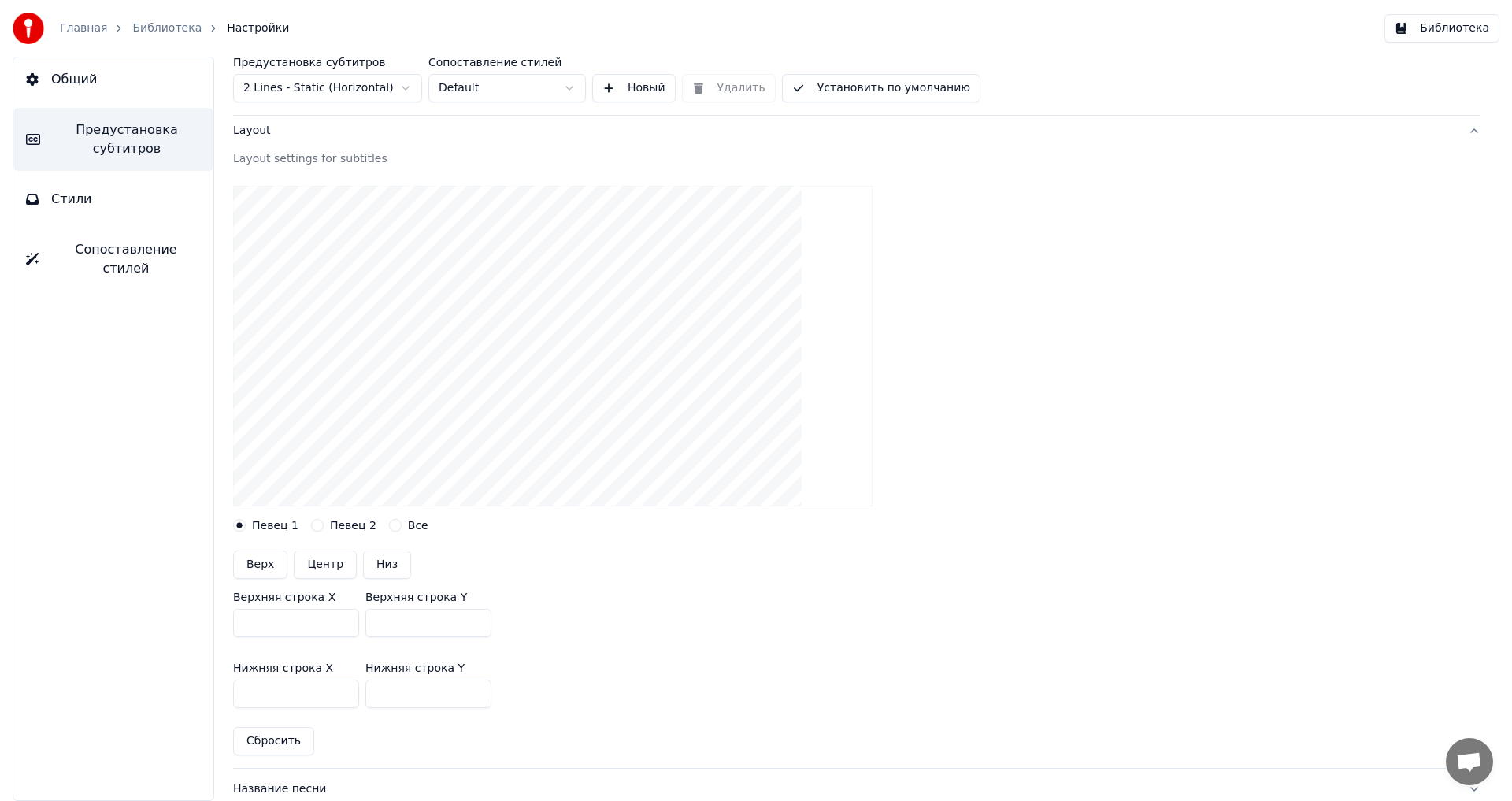
type input "***"
click at [160, 23] on link "Библиотека" at bounding box center [167, 28] width 69 height 16
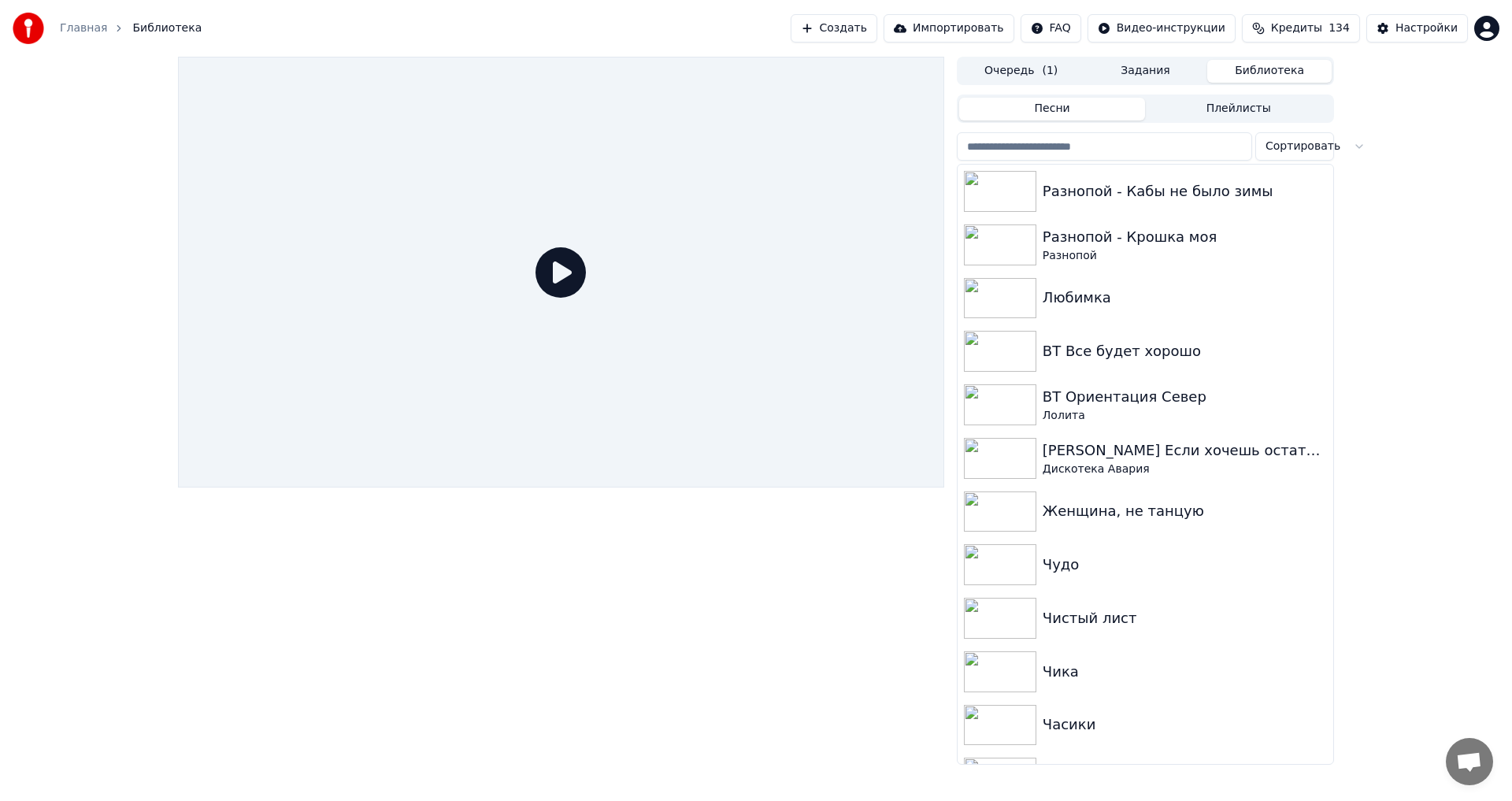
click at [1107, 133] on input "search" at bounding box center [1104, 146] width 296 height 28
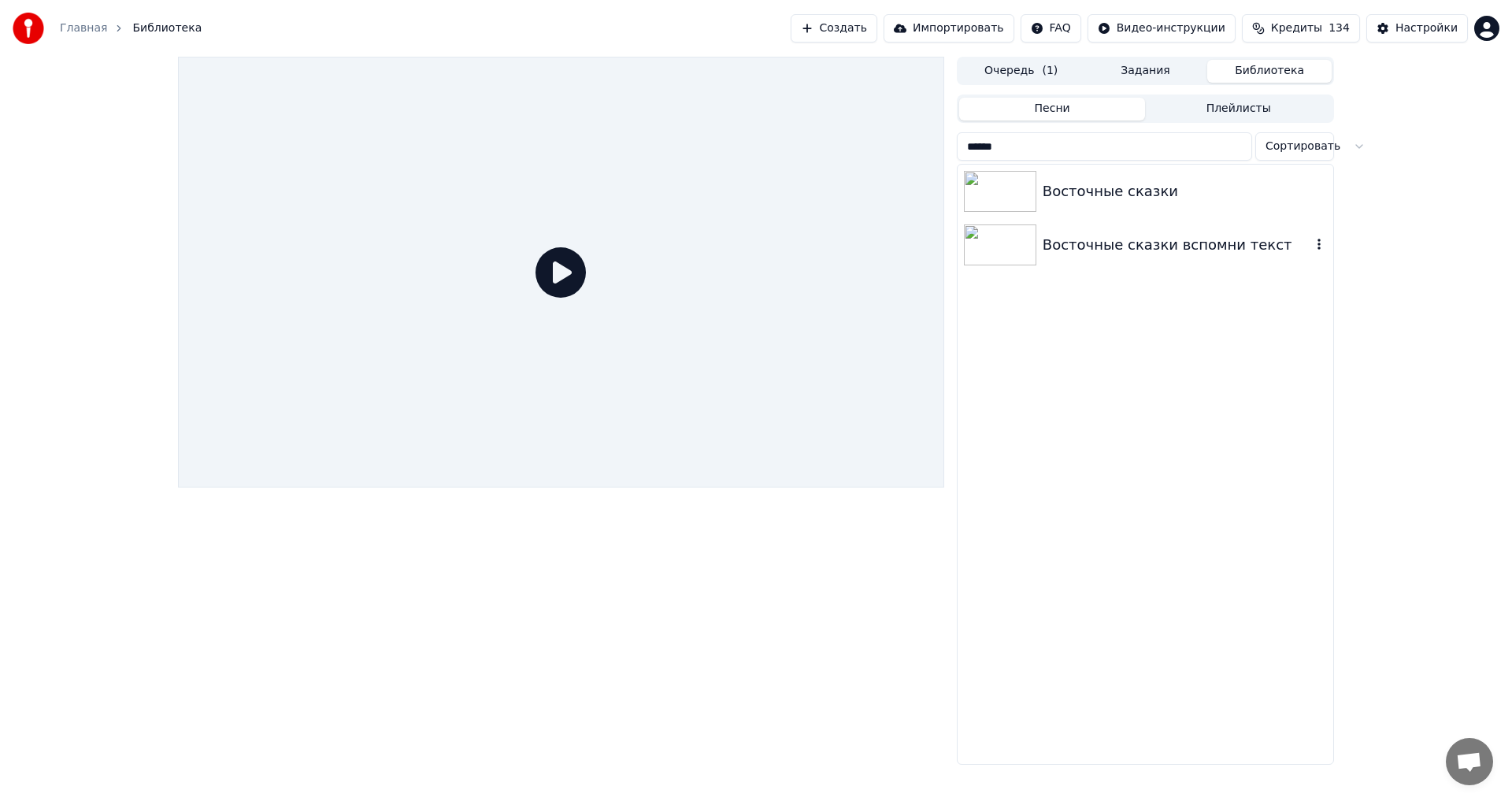
type input "******"
click at [1094, 178] on div "Восточные сказки" at bounding box center [1145, 191] width 375 height 54
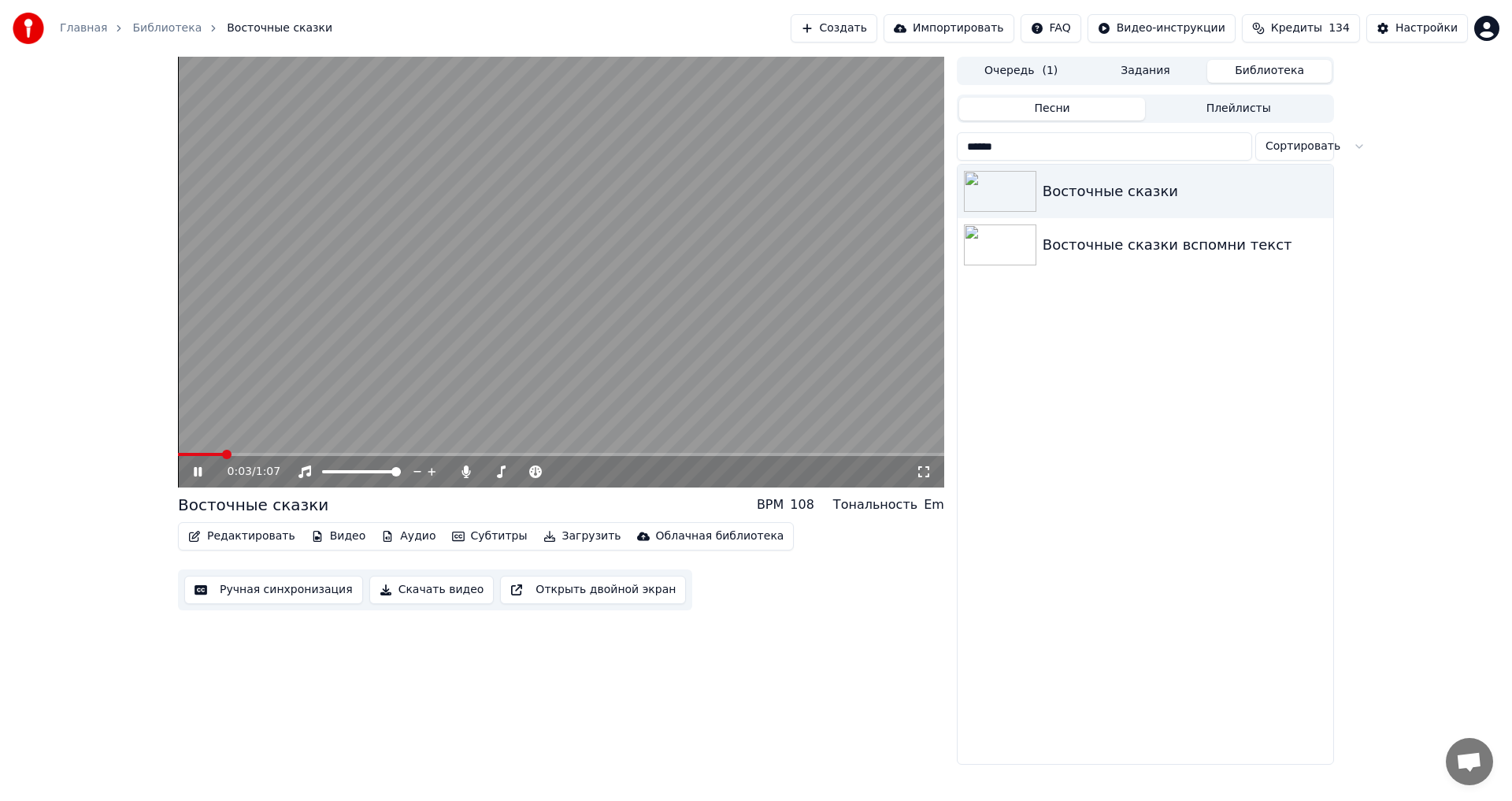
click at [291, 590] on button "Ручная синхронизация" at bounding box center [273, 590] width 178 height 28
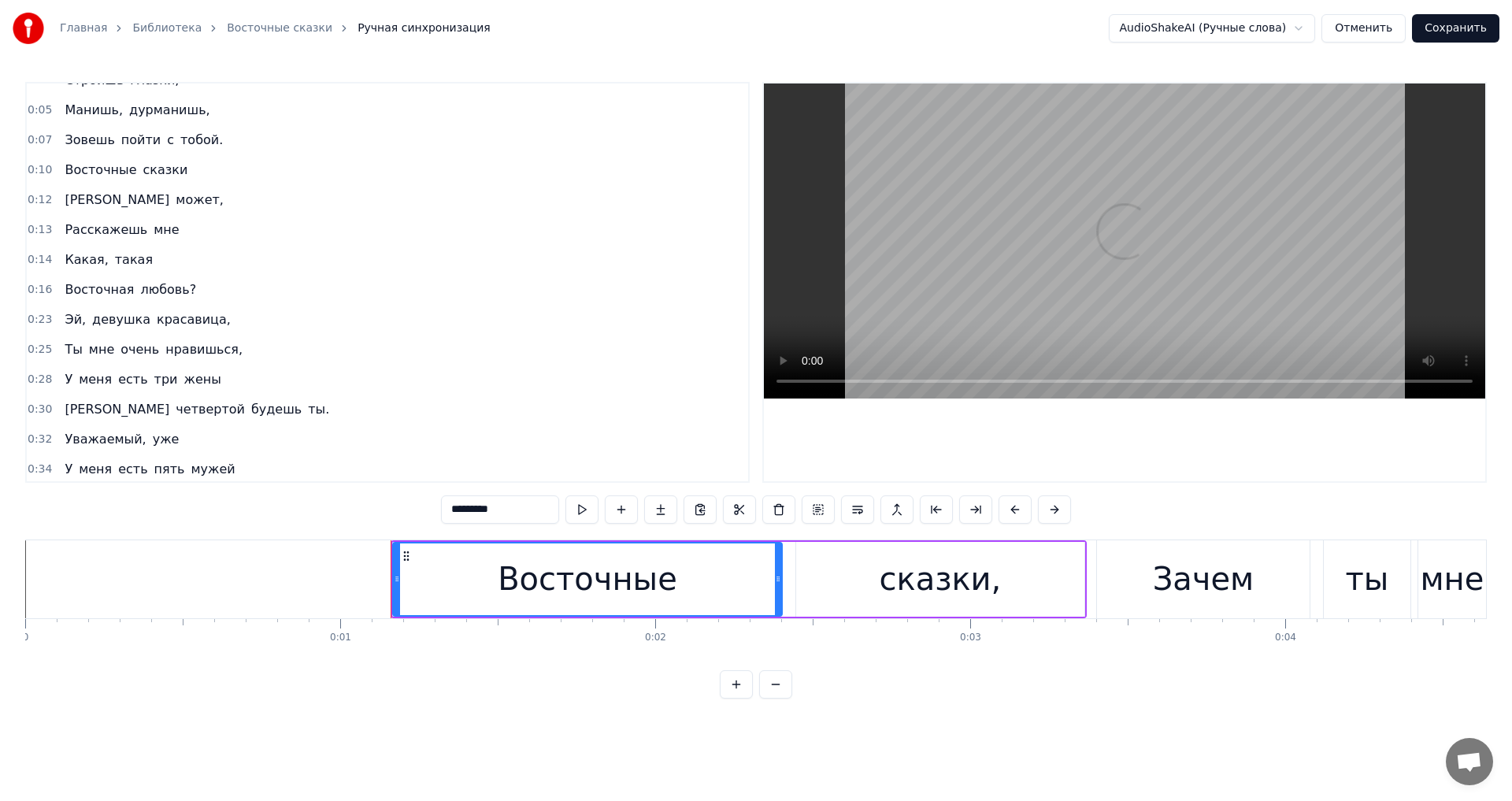
scroll to position [79, 0]
click at [81, 294] on span "Восточная" at bounding box center [99, 288] width 72 height 18
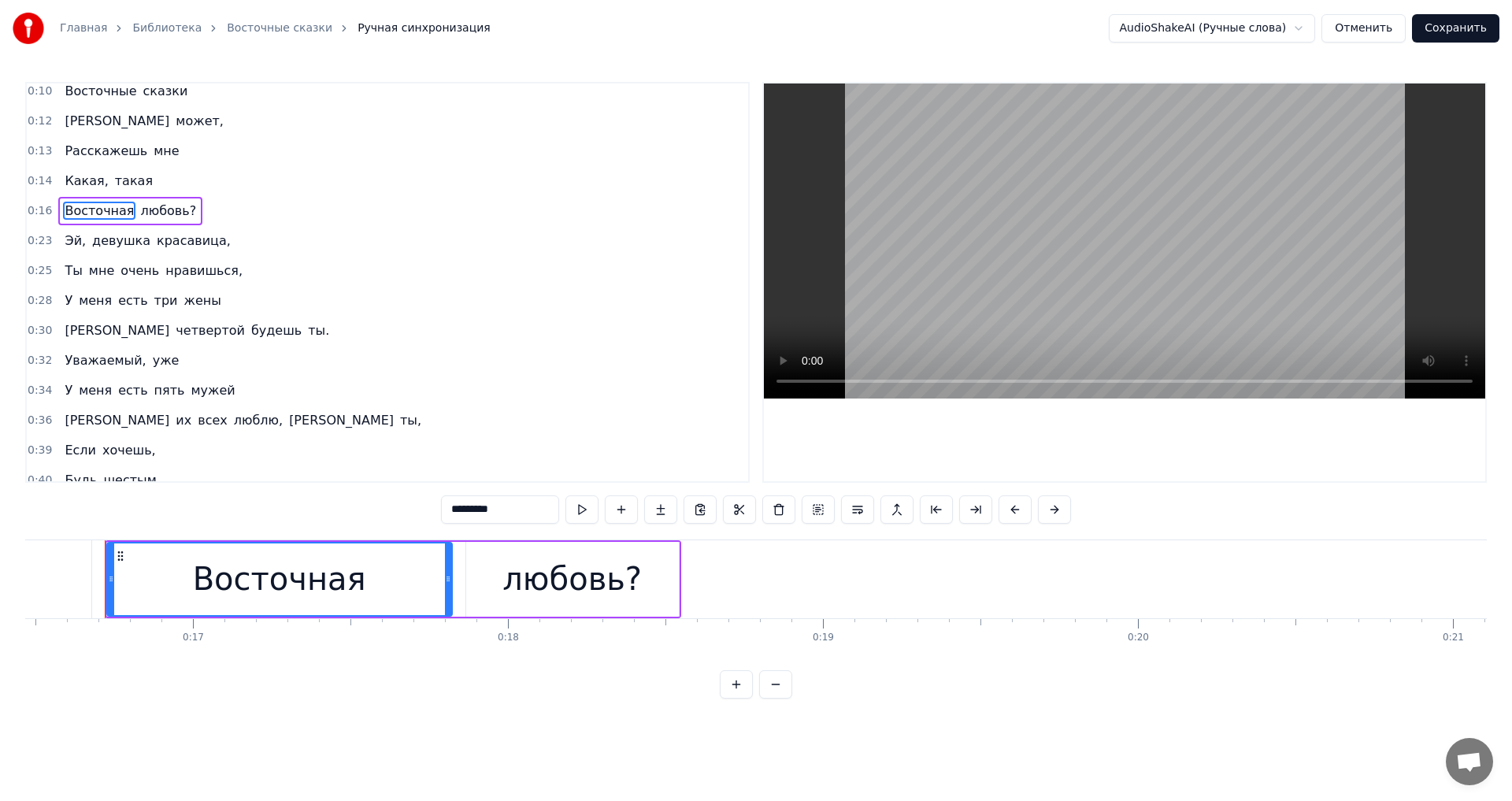
scroll to position [162, 0]
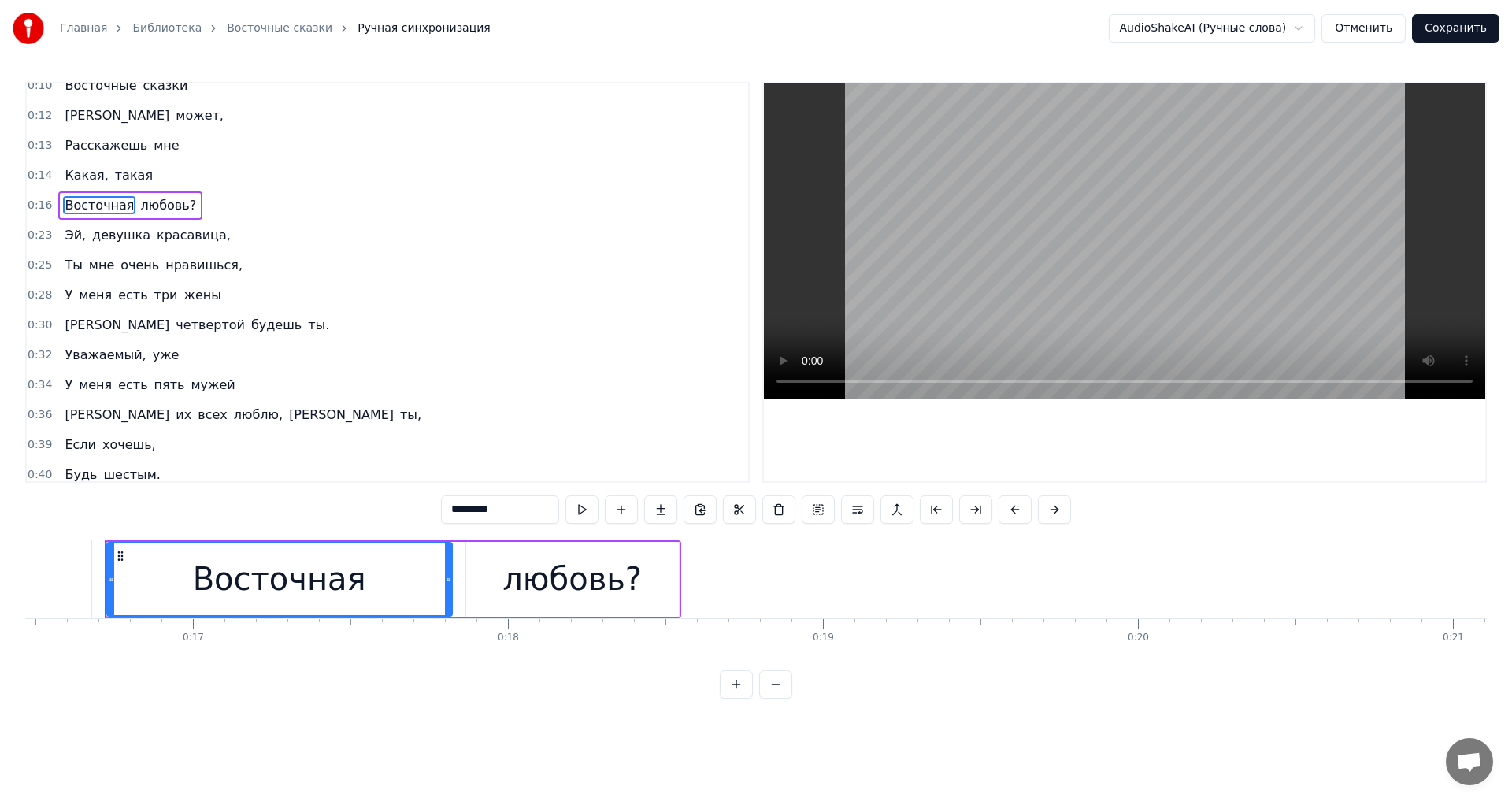
click at [114, 181] on span "такая" at bounding box center [134, 175] width 41 height 18
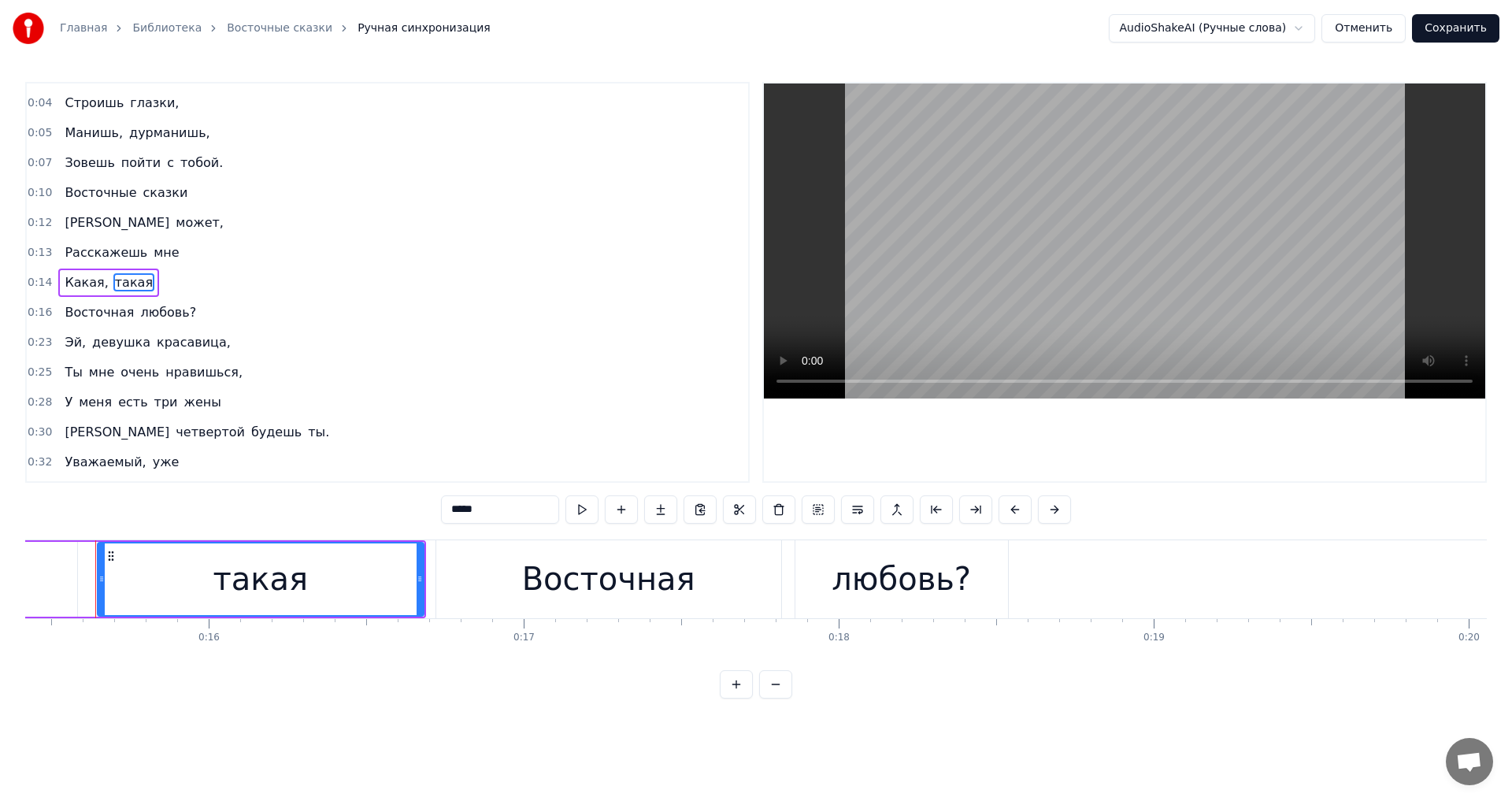
scroll to position [0, 4847]
click at [92, 184] on span "Восточные" at bounding box center [100, 193] width 75 height 18
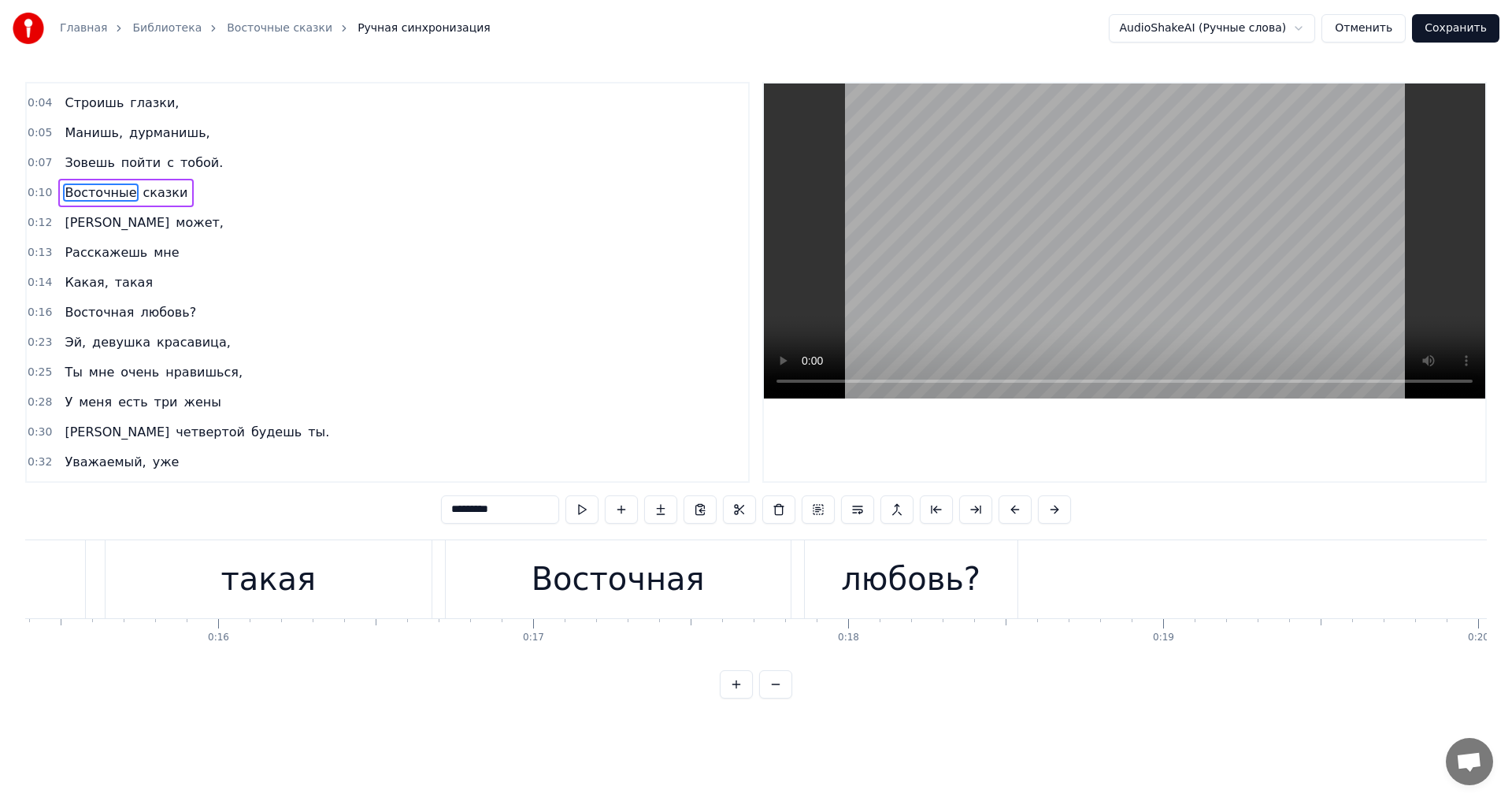
scroll to position [0, 0]
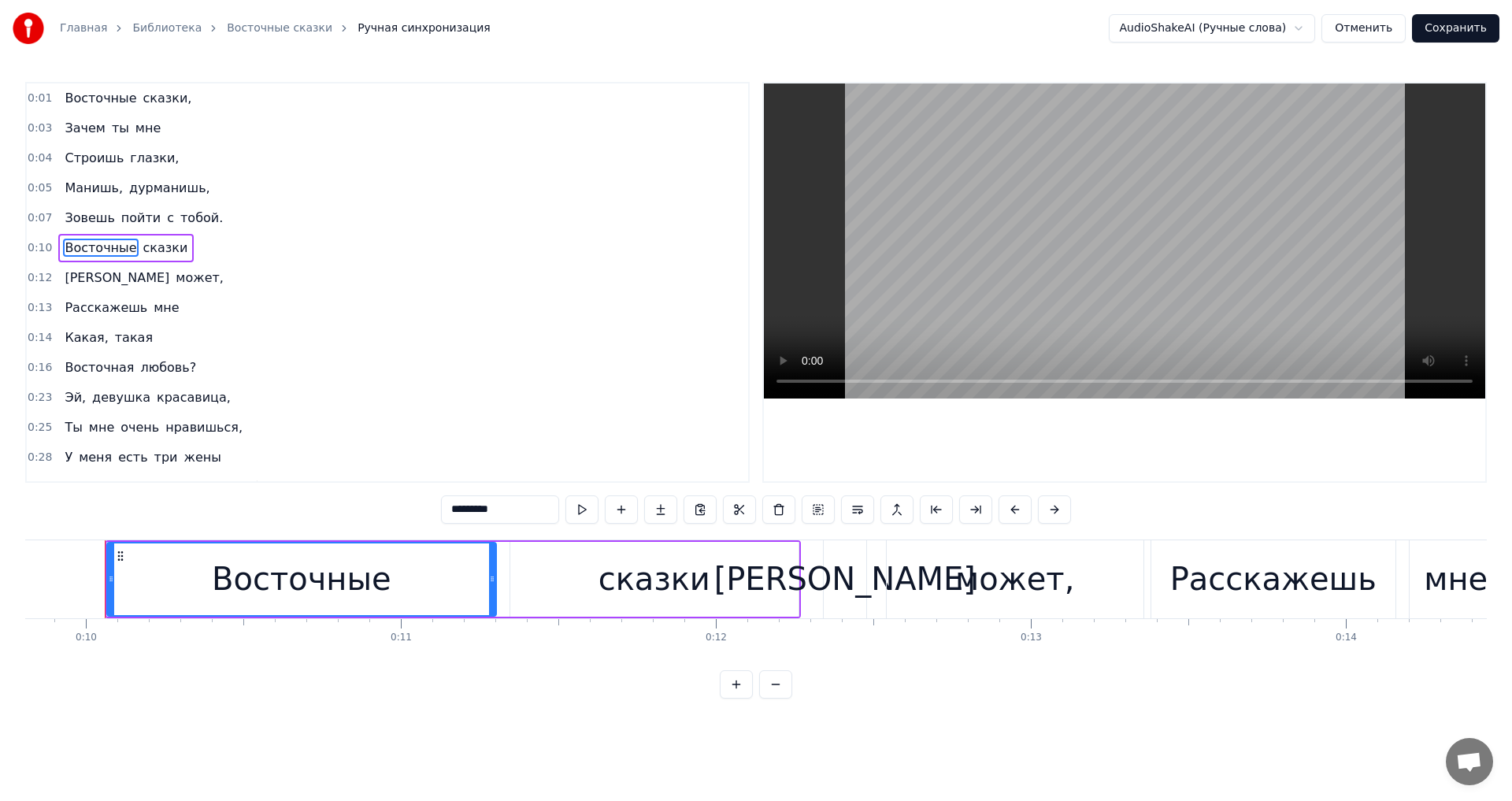
click at [82, 219] on span "Зовешь" at bounding box center [89, 217] width 53 height 18
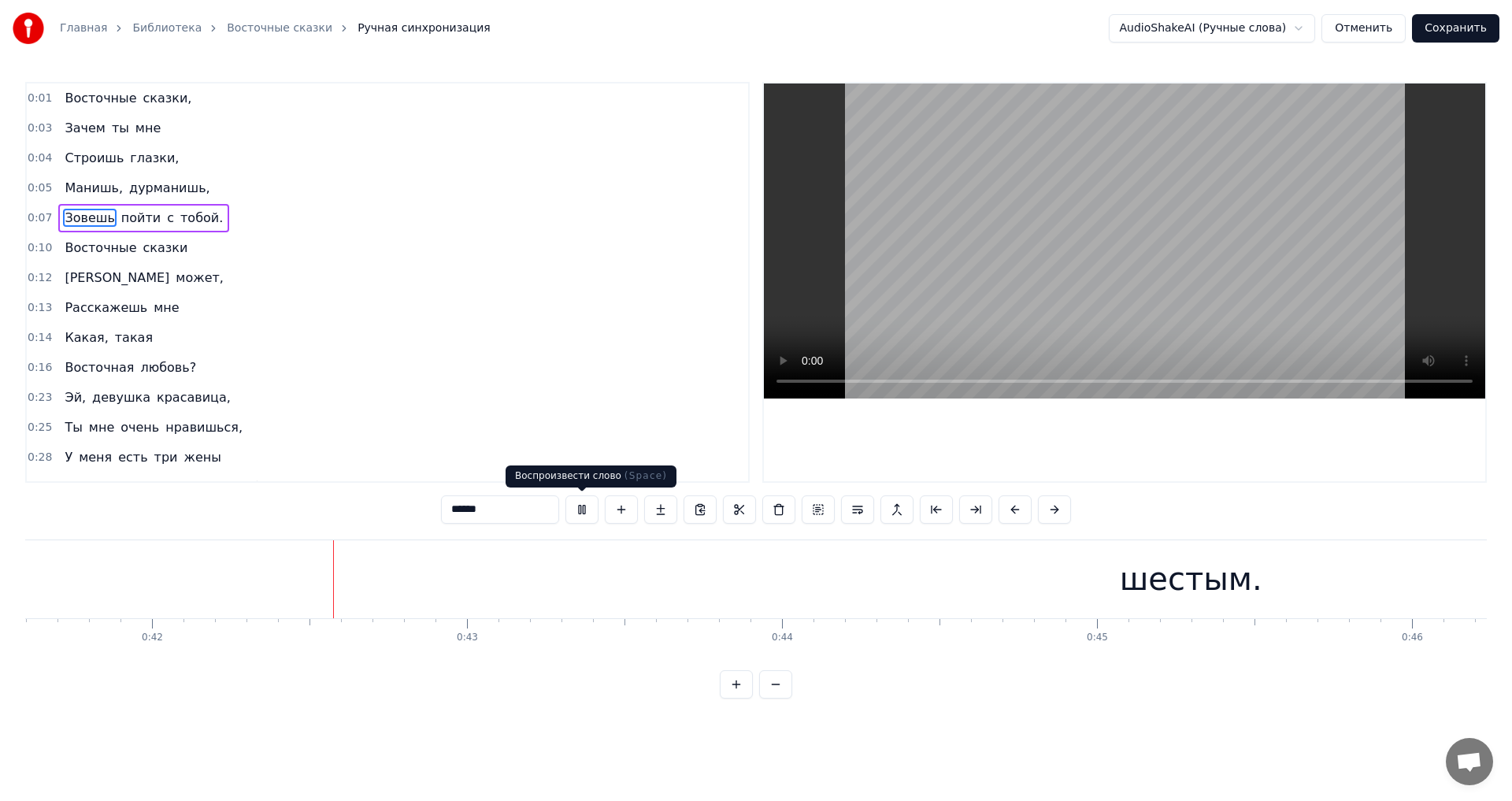
scroll to position [0, 13113]
click at [575, 509] on button at bounding box center [581, 510] width 33 height 28
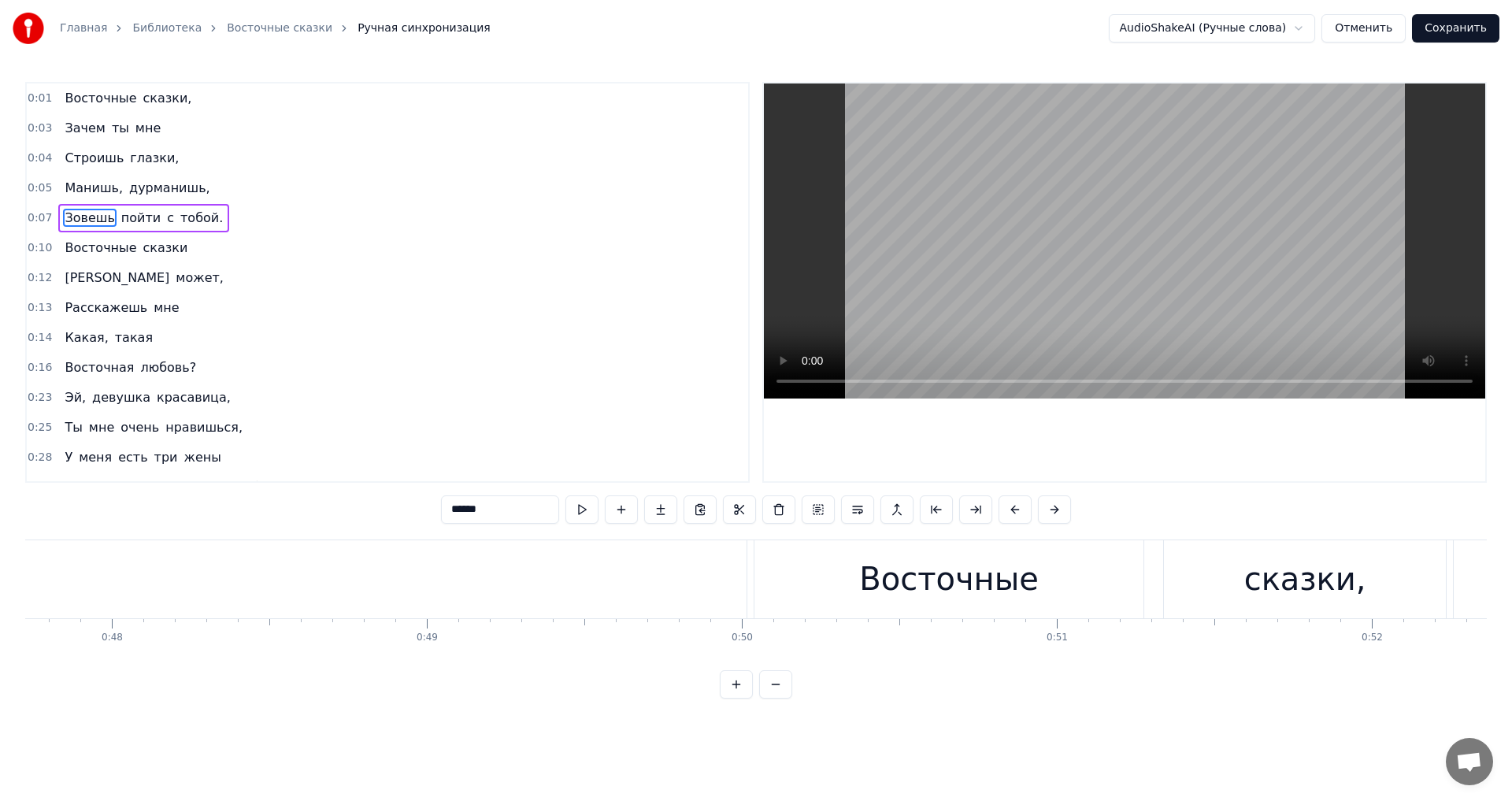
scroll to position [0, 14987]
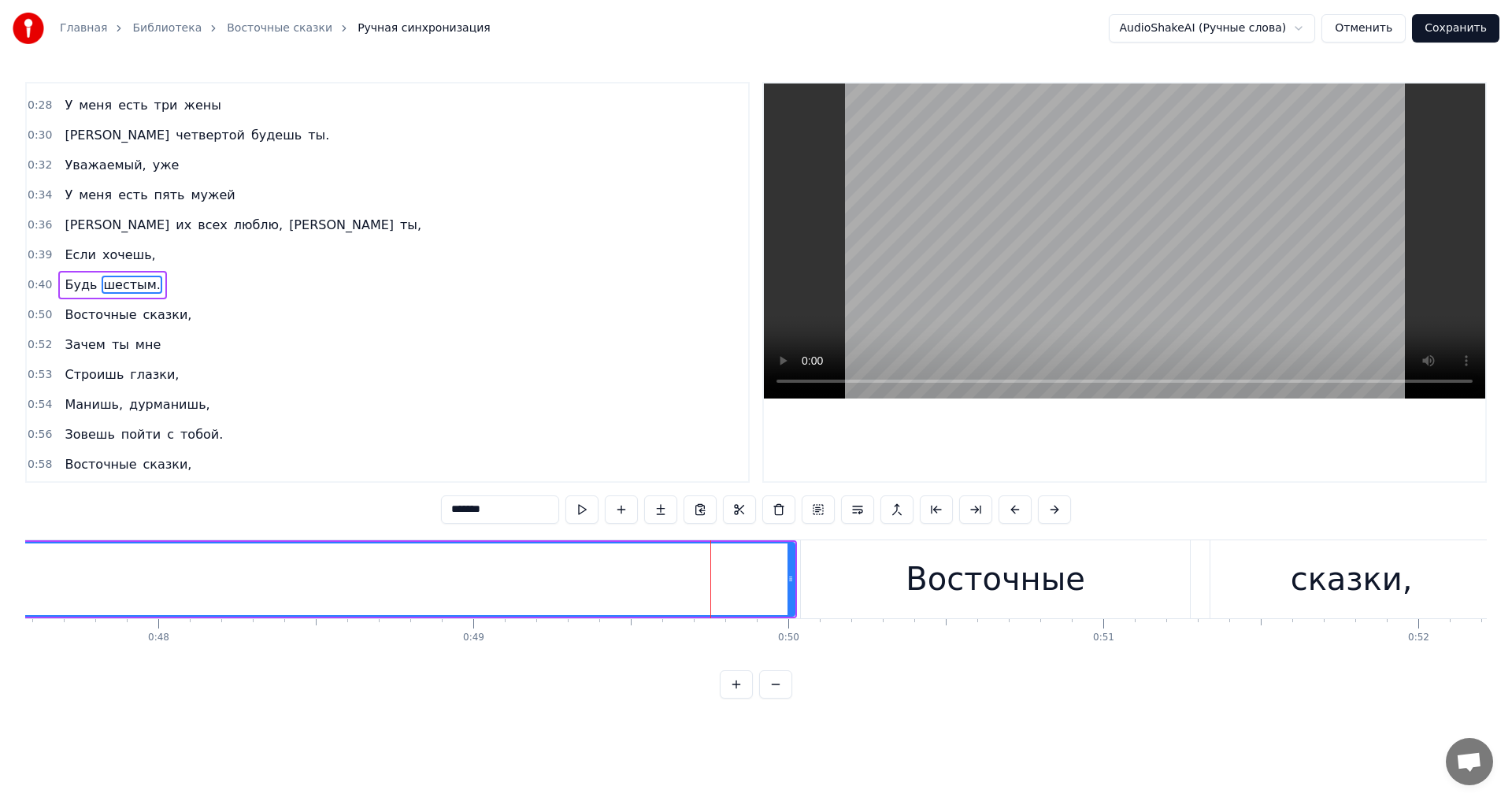
scroll to position [355, 0]
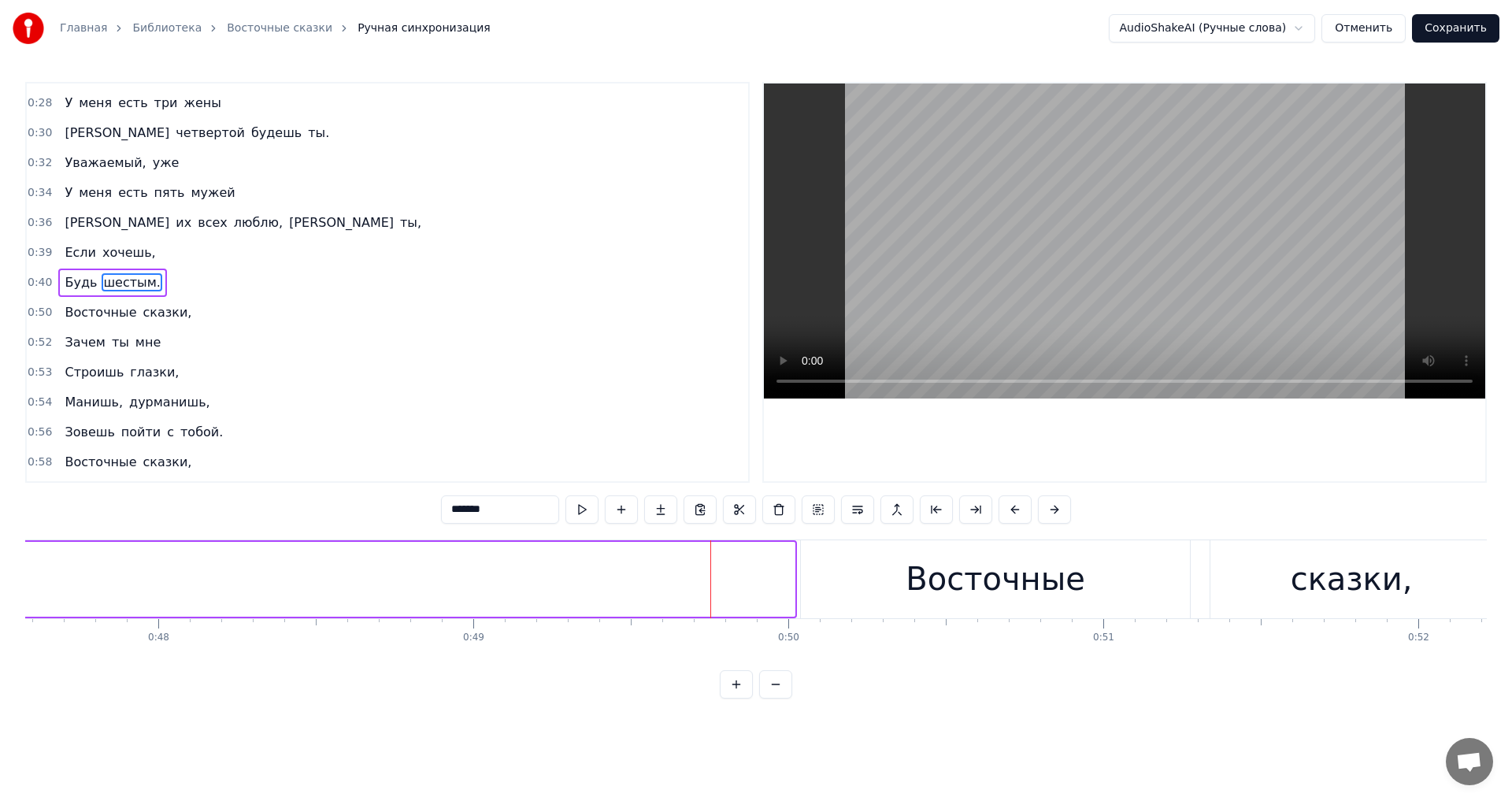
drag, startPoint x: 791, startPoint y: 585, endPoint x: 0, endPoint y: 597, distance: 791.1
click at [0, 597] on div "Главная Библиотека Восточные сказки Ручная синхронизация AudioShakeAI (Ручные с…" at bounding box center [756, 349] width 1512 height 699
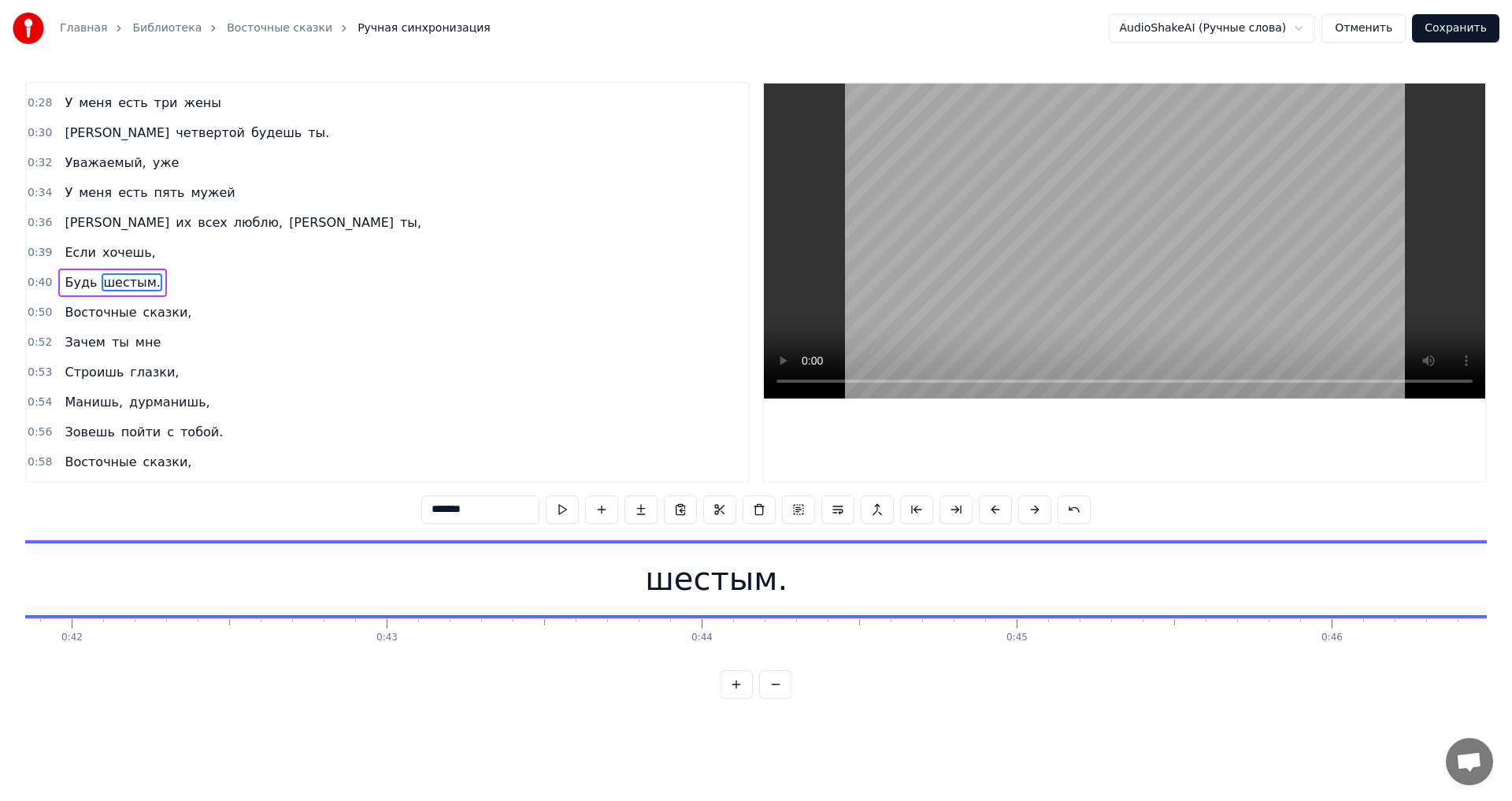
scroll to position [0, 13090]
drag, startPoint x: 969, startPoint y: 691, endPoint x: 991, endPoint y: 693, distance: 22.1
click at [991, 693] on div "0:01 Восточные сказки, 0:03 Зачем ты мне 0:04 Строишь глазки, 0:05 Манишь, дурм…" at bounding box center [756, 390] width 1461 height 617
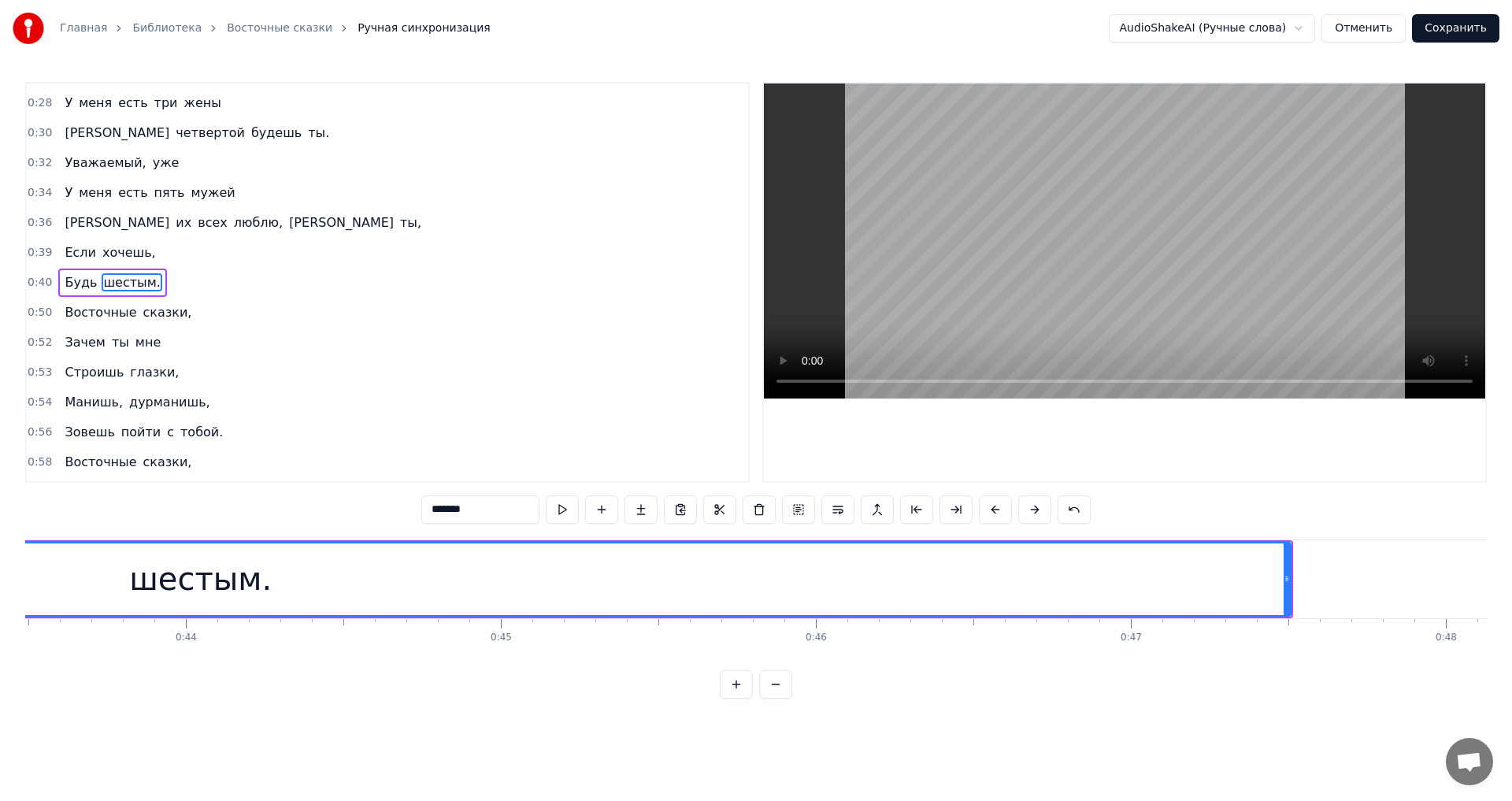
scroll to position [0, 13758]
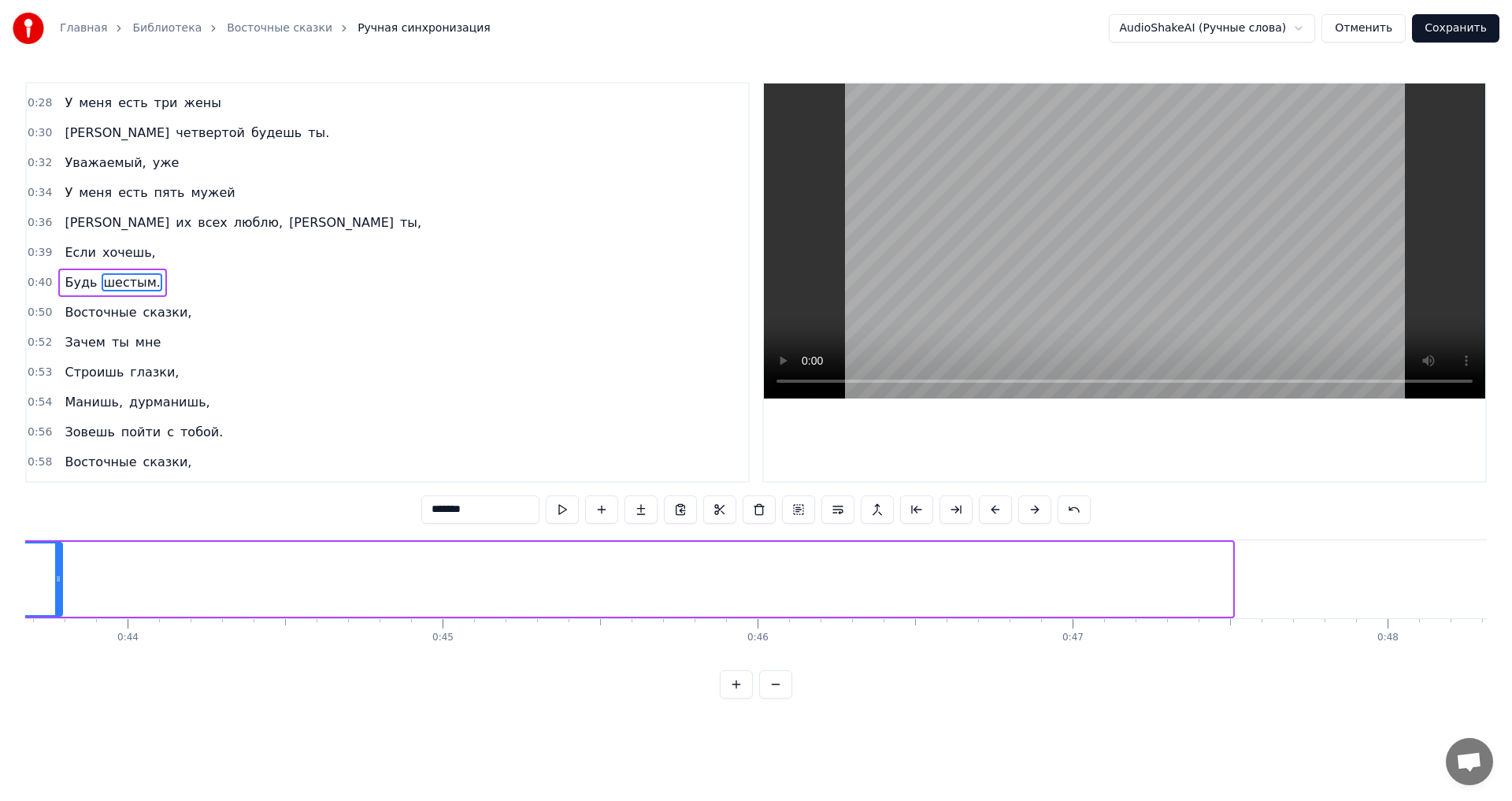
drag, startPoint x: 1230, startPoint y: 572, endPoint x: 61, endPoint y: 590, distance: 1169.1
click at [61, 590] on div at bounding box center [58, 579] width 7 height 71
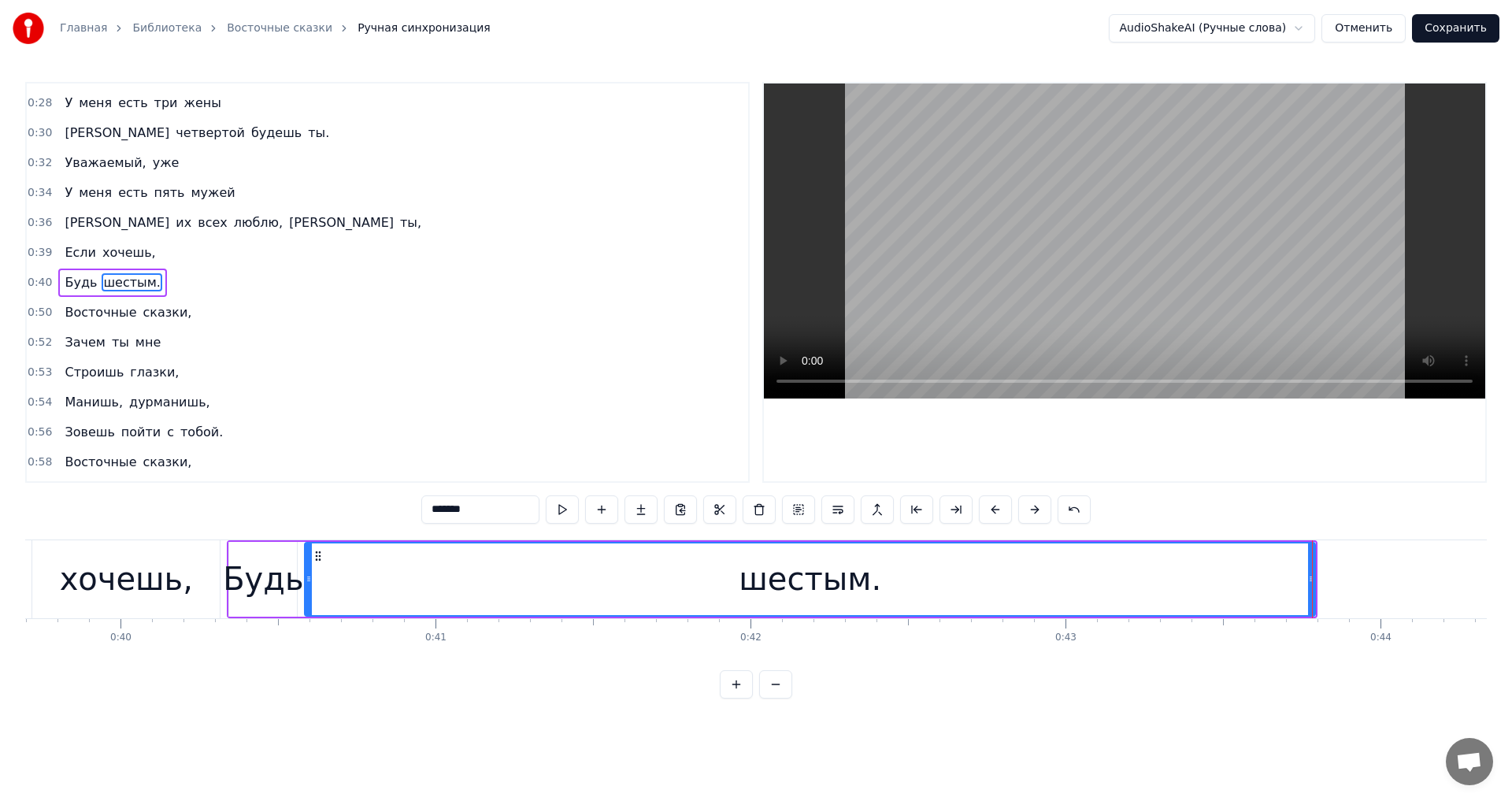
scroll to position [0, 12551]
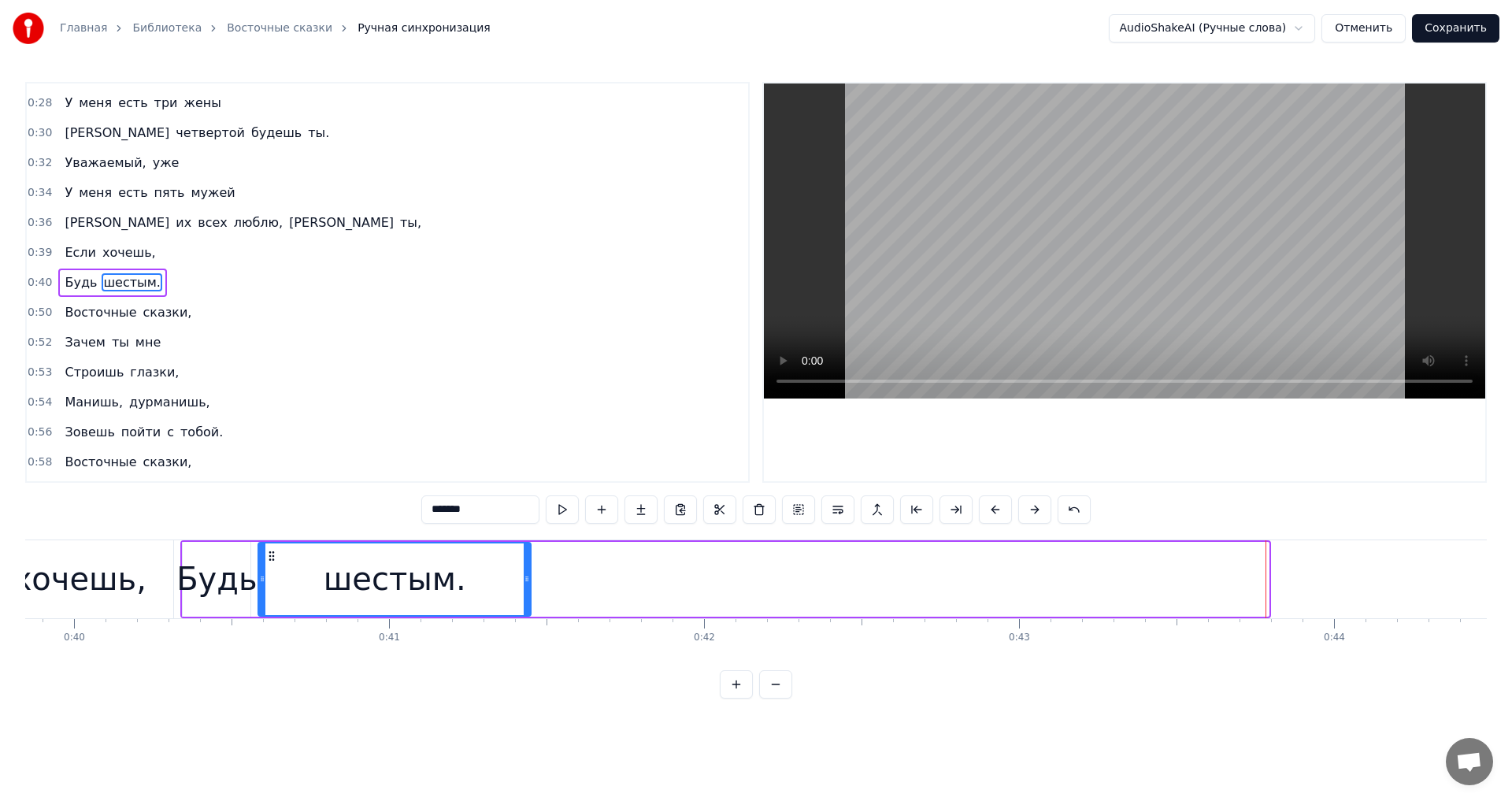
drag, startPoint x: 1264, startPoint y: 578, endPoint x: 526, endPoint y: 600, distance: 738.3
click at [526, 600] on div at bounding box center [527, 579] width 7 height 71
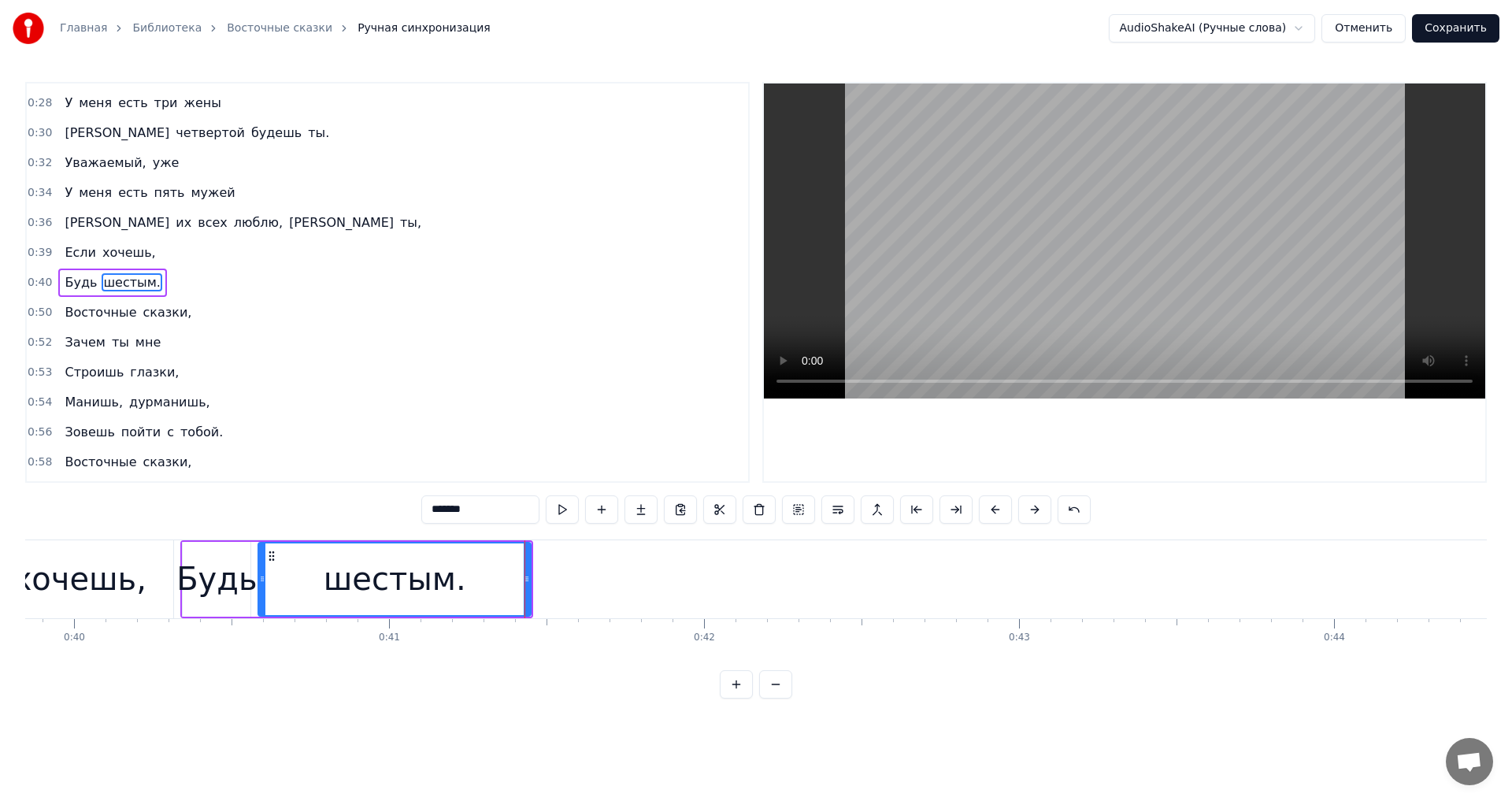
click at [160, 579] on div "хочешь," at bounding box center [80, 579] width 188 height 78
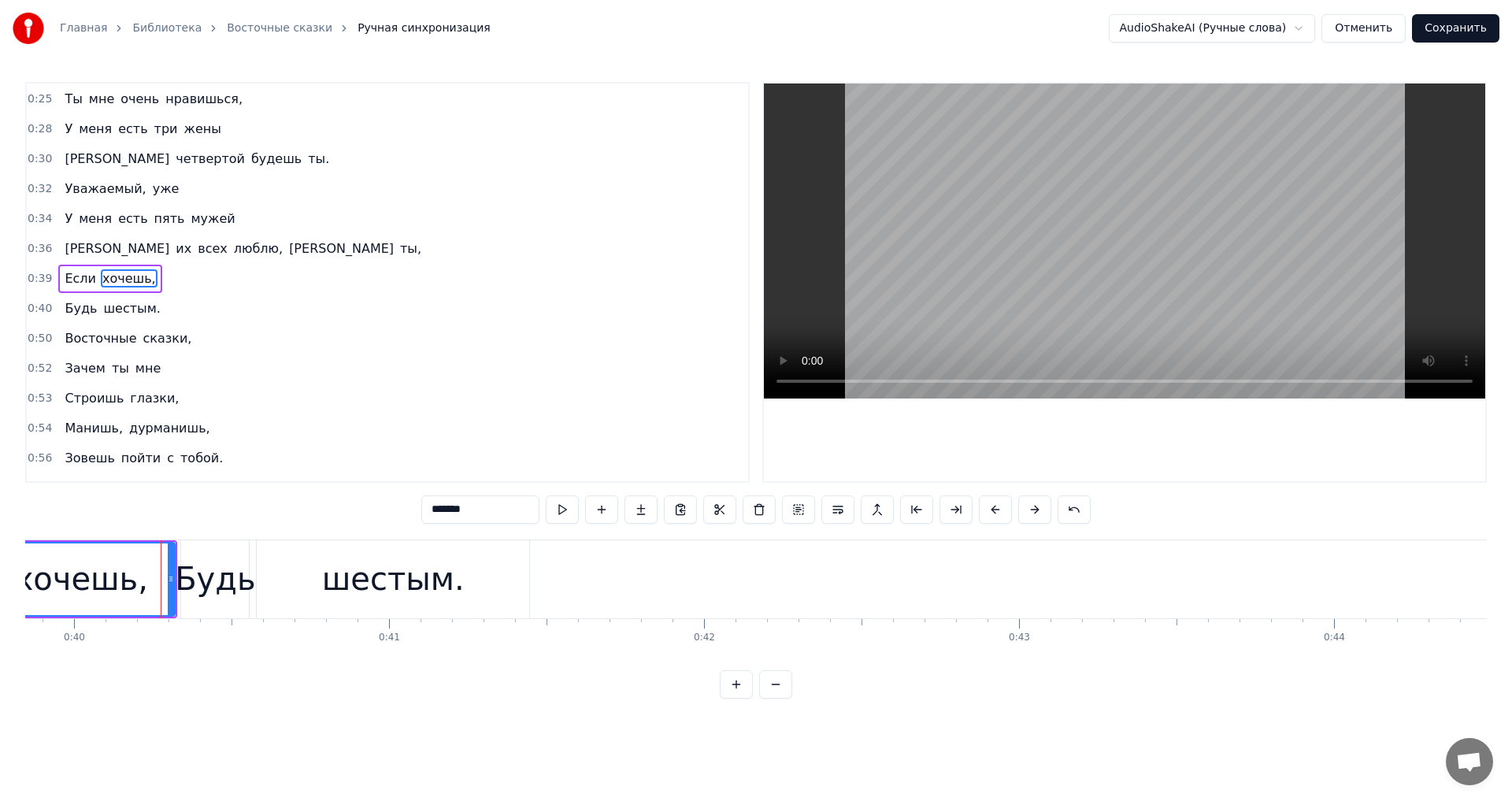
scroll to position [325, 0]
click at [455, 570] on div "шестым." at bounding box center [393, 579] width 272 height 78
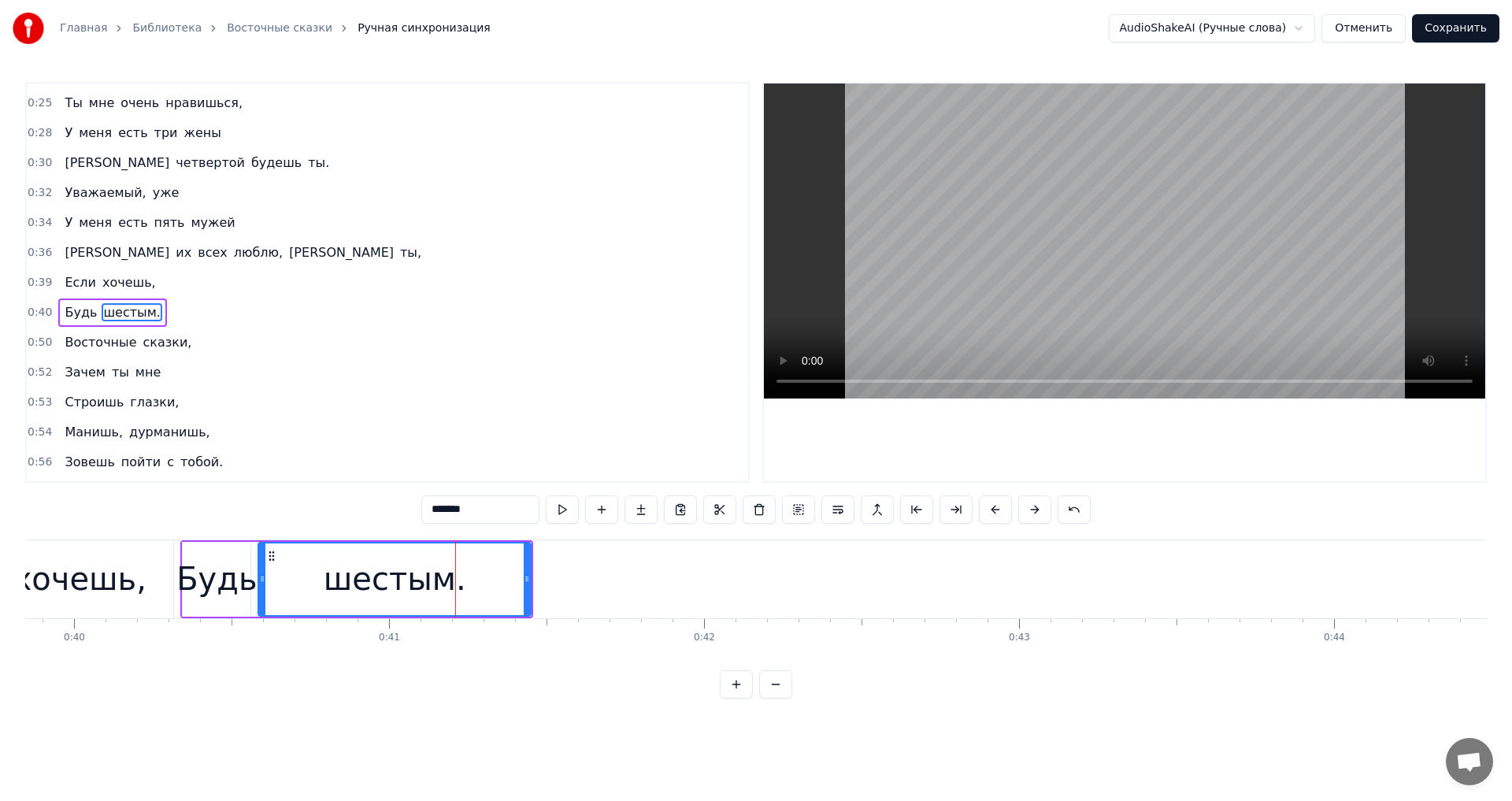
scroll to position [355, 0]
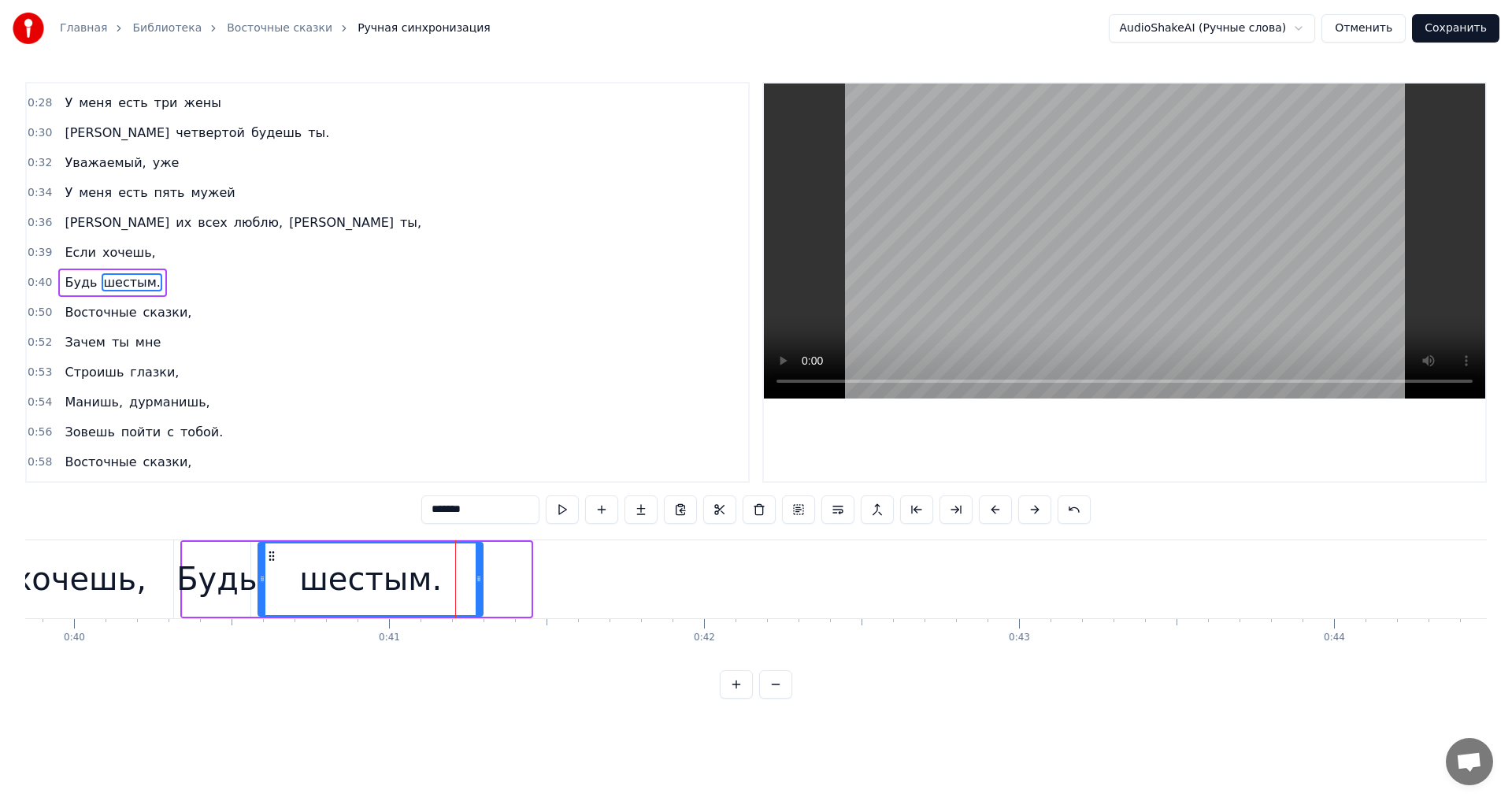
drag, startPoint x: 528, startPoint y: 578, endPoint x: 481, endPoint y: 588, distance: 48.1
click at [481, 588] on div at bounding box center [479, 579] width 7 height 71
click at [17, 599] on div "Главная Библиотека Восточные сказки Ручная синхронизация AudioShakeAI (Ручные с…" at bounding box center [756, 349] width 1512 height 699
click at [56, 597] on div "хочешь," at bounding box center [80, 579] width 133 height 47
type input "*******"
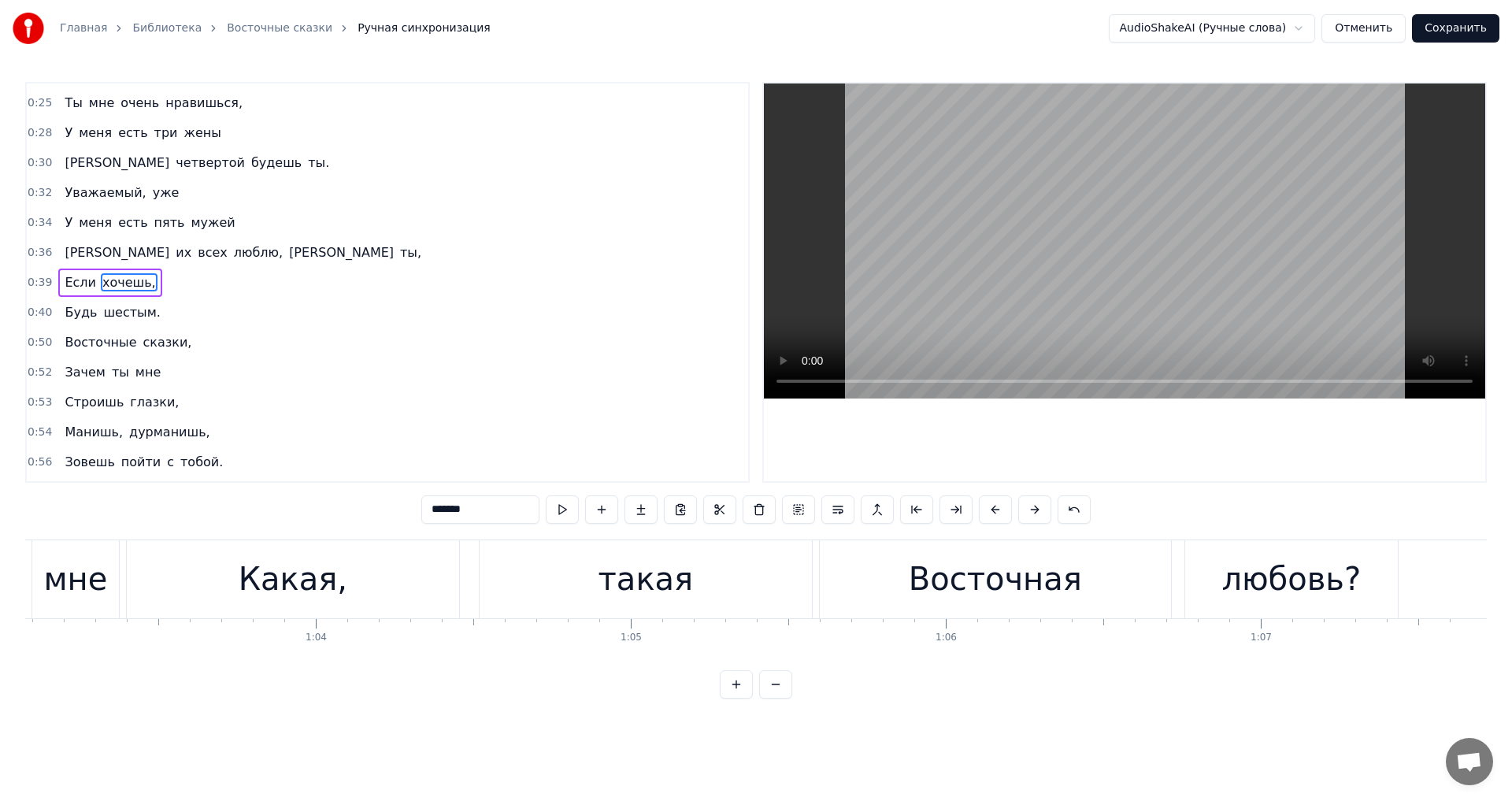
scroll to position [0, 19870]
click at [1466, 35] on button "Сохранить" at bounding box center [1455, 28] width 87 height 28
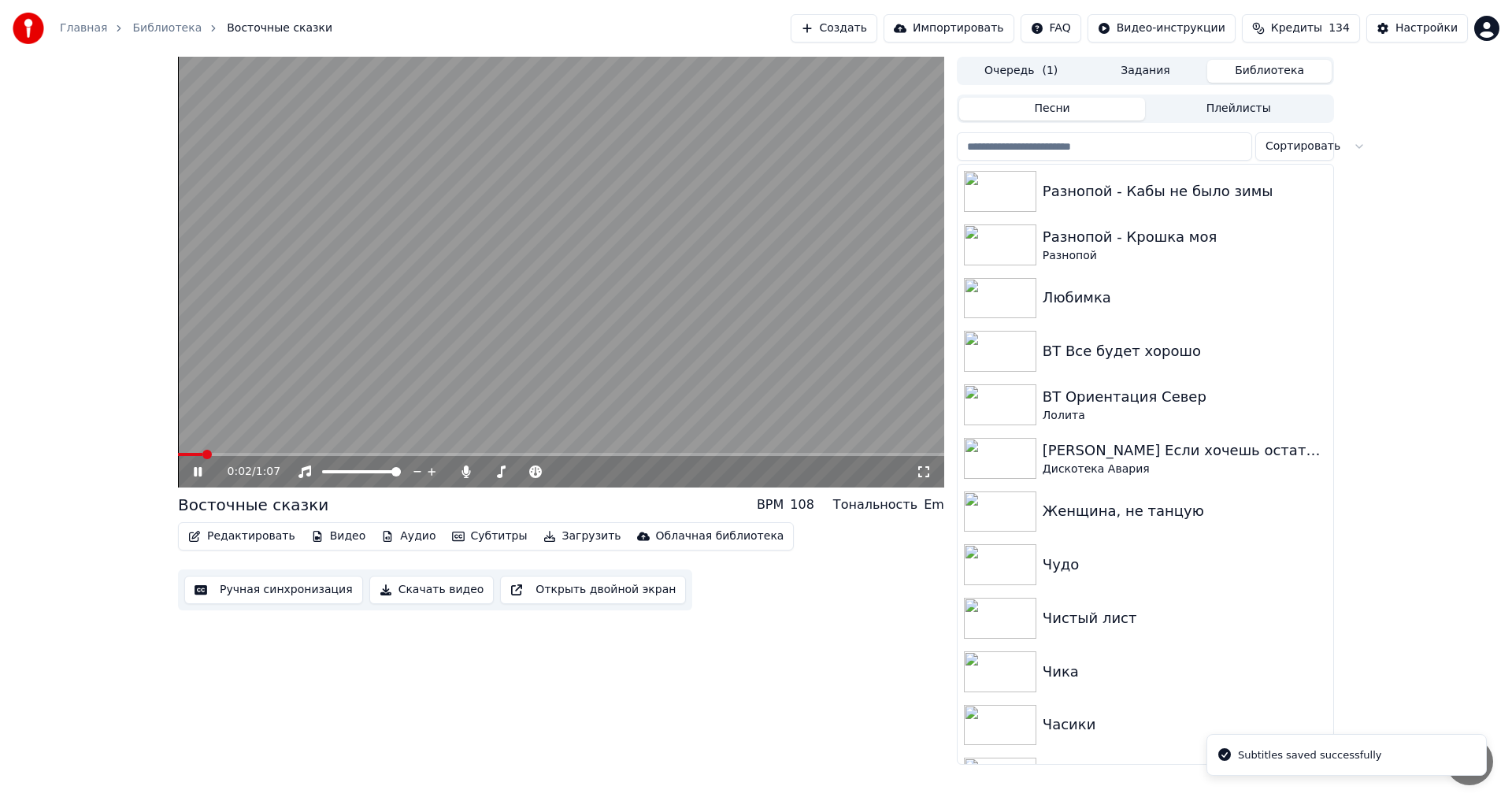
click at [794, 336] on video at bounding box center [561, 271] width 766 height 431
click at [418, 592] on button "Скачать видео" at bounding box center [432, 590] width 125 height 28
